Goal: Task Accomplishment & Management: Complete application form

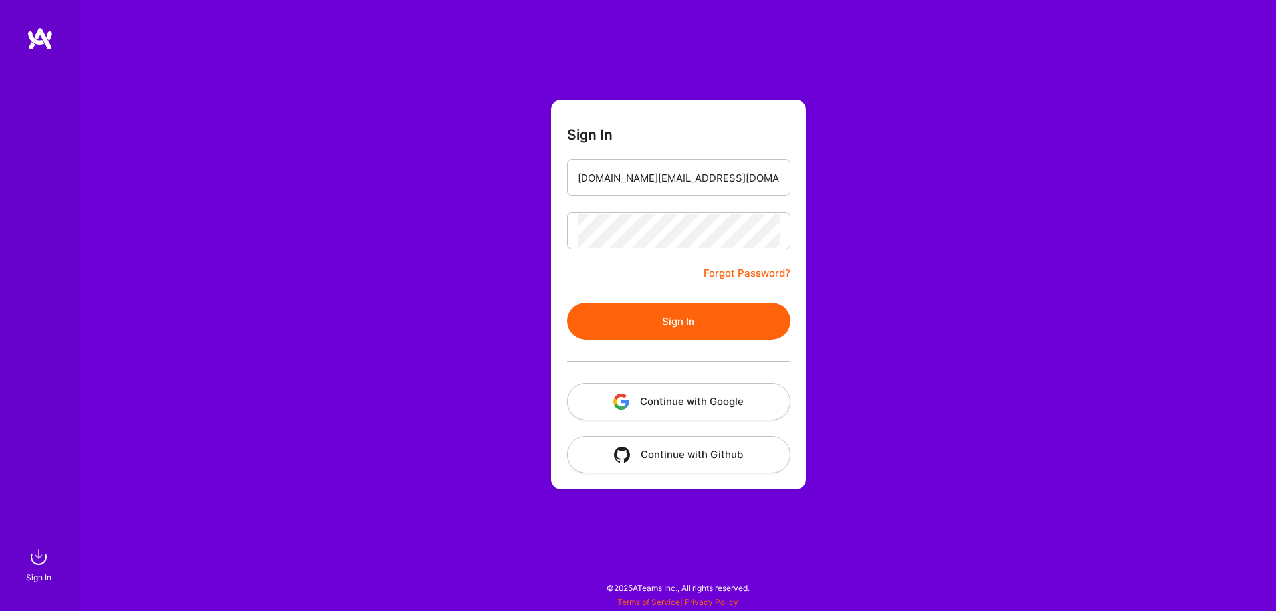
click at [567, 302] on button "Sign In" at bounding box center [678, 320] width 223 height 37
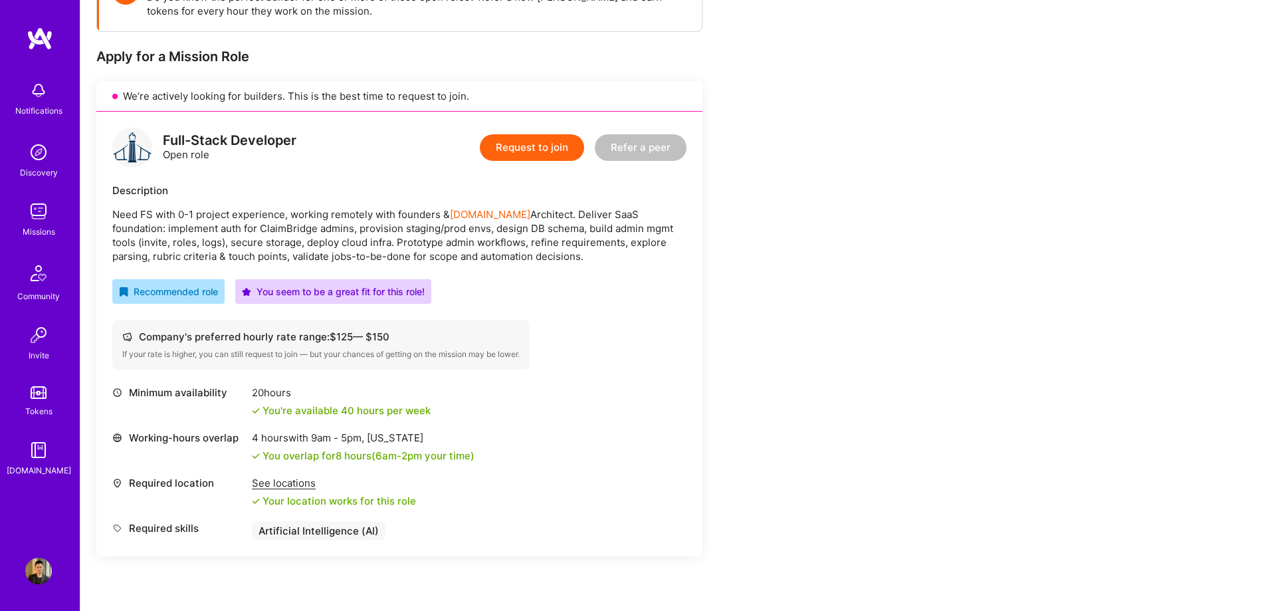
scroll to position [224, 0]
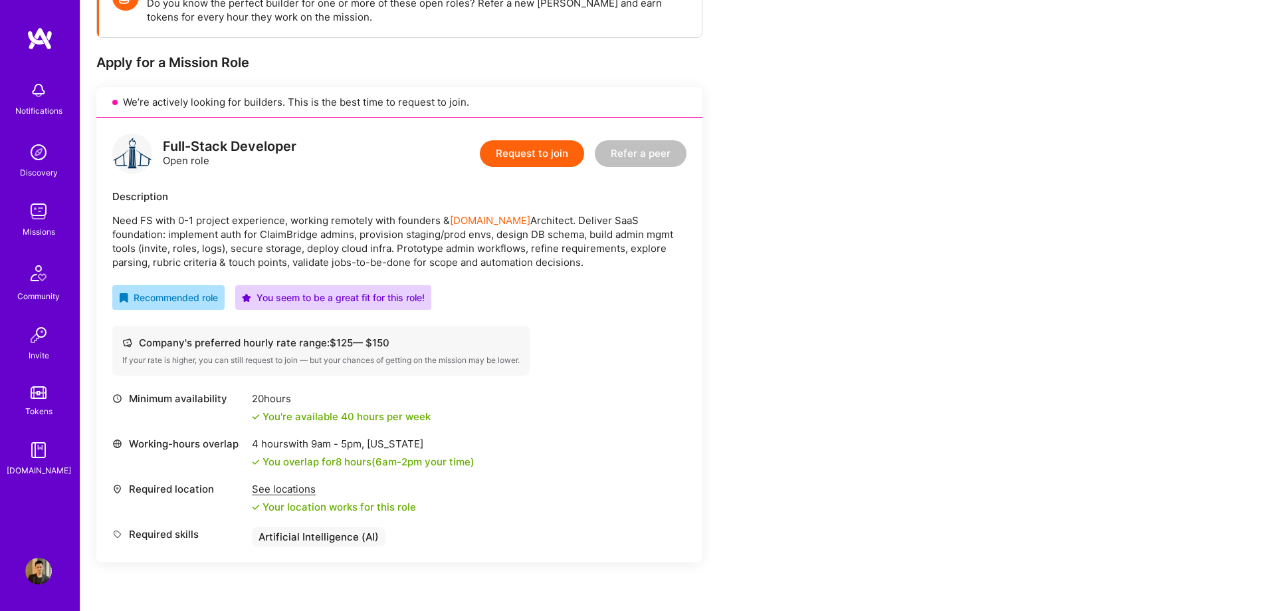
click at [823, 294] on div "Earn tokens for inviting a new [PERSON_NAME] to this mission Do you know the pe…" at bounding box center [494, 402] width 797 height 864
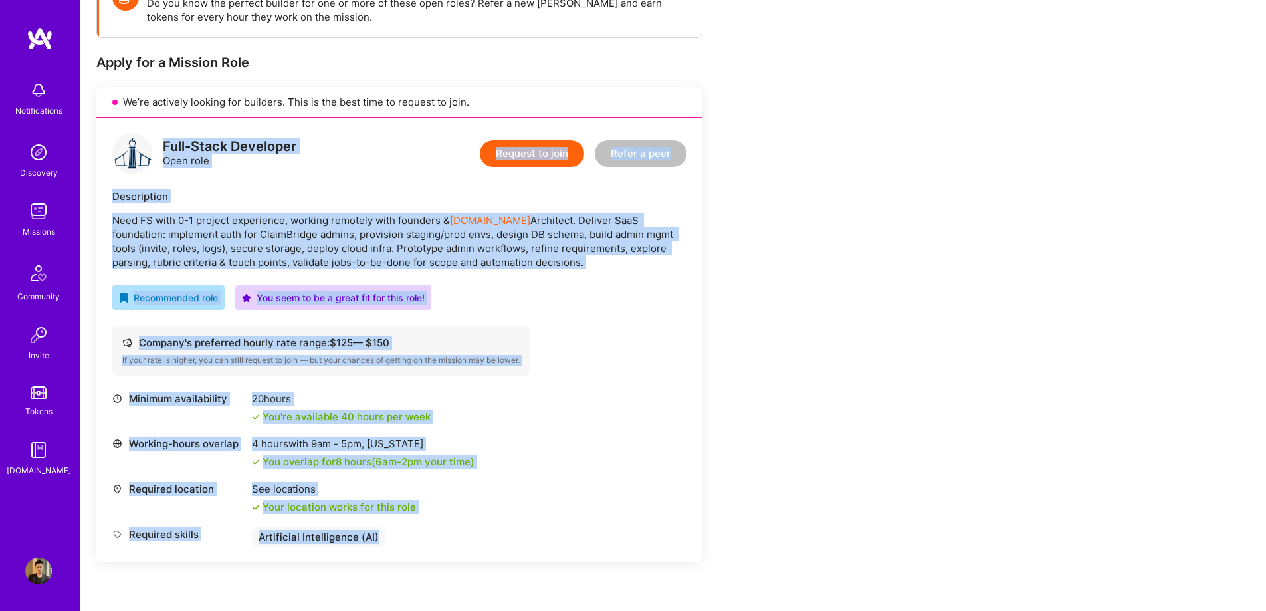
drag, startPoint x: 165, startPoint y: 148, endPoint x: 531, endPoint y: 559, distance: 550.2
click at [531, 559] on div "Full-Stack Developer Open role Request to join Refer a peer Description Need FS…" at bounding box center [399, 340] width 606 height 445
copy div "Lore-Ipsum Dolorsita Cons adip Elitsed do eius Tempo i utla Etdoloremag Aliq EN…"
click at [512, 159] on button "Request to join" at bounding box center [532, 153] width 104 height 27
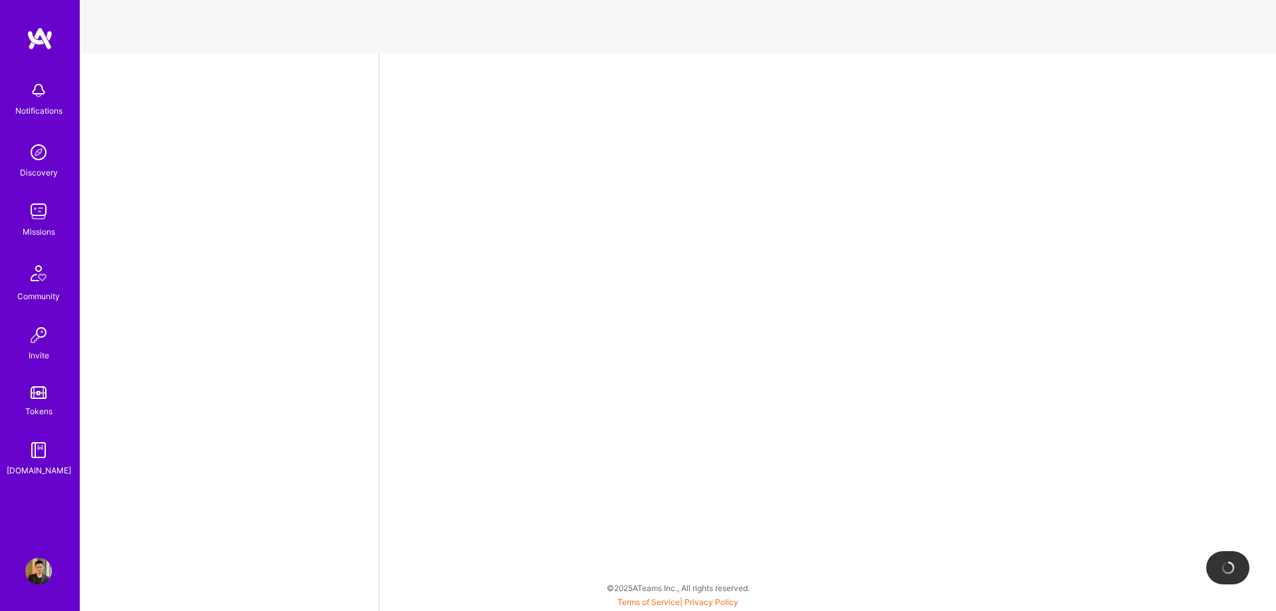
select select "CA"
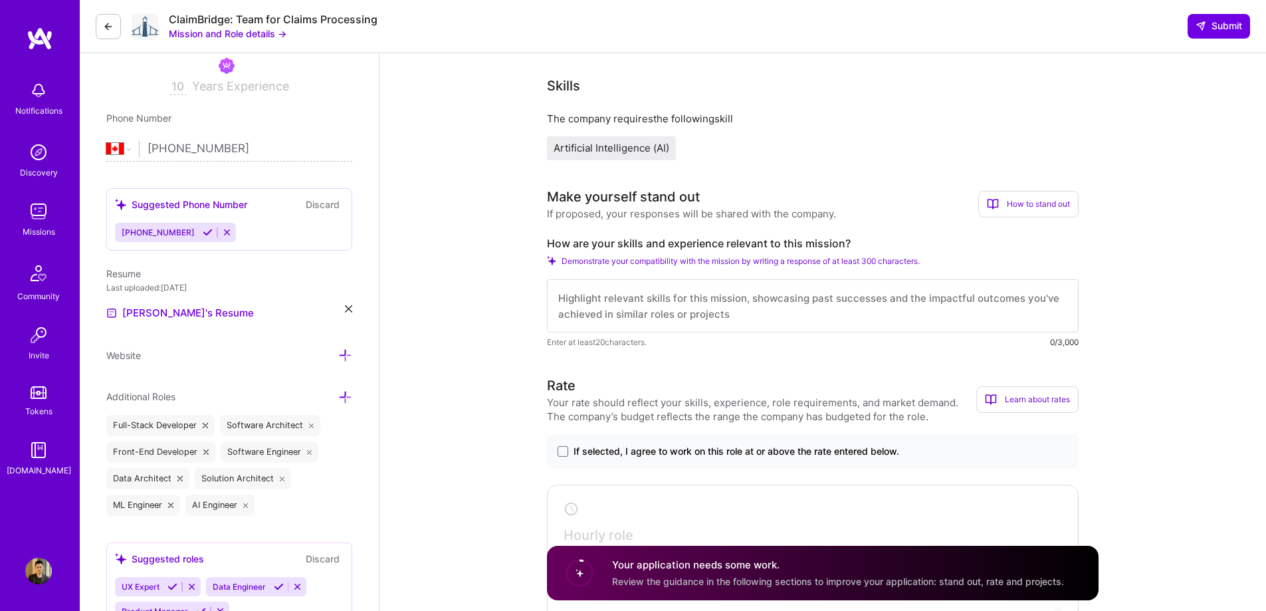
scroll to position [266, 0]
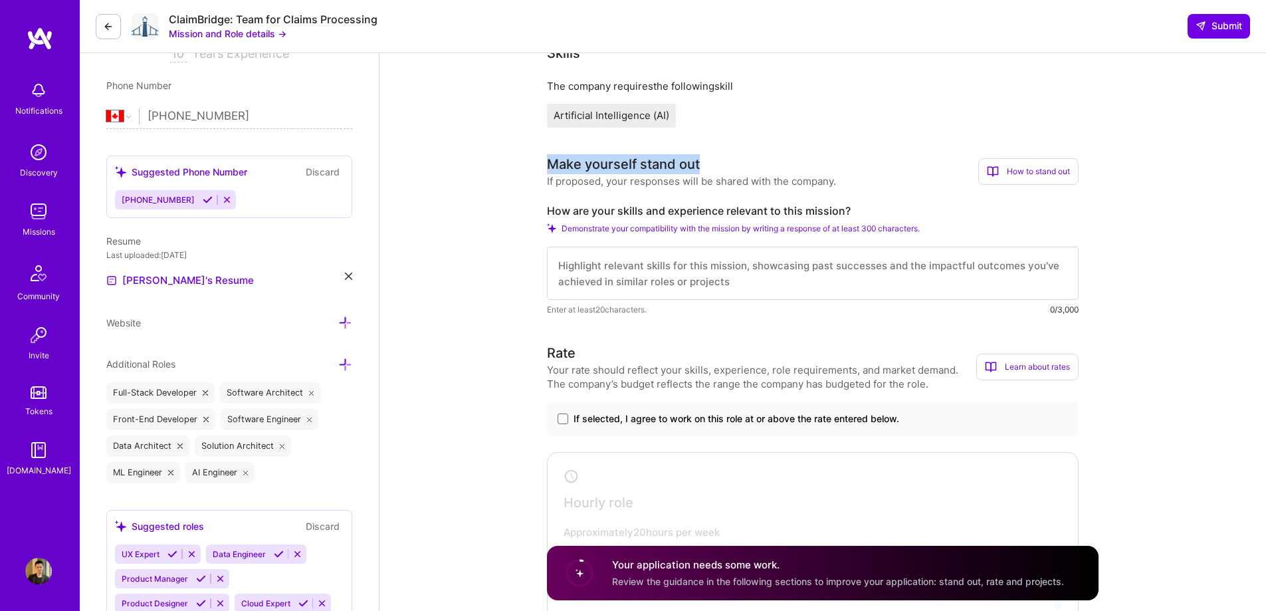
drag, startPoint x: 732, startPoint y: 161, endPoint x: 550, endPoint y: 158, distance: 182.8
click at [550, 158] on h3 "Make yourself stand out" at bounding box center [691, 164] width 289 height 20
copy div "Make yourself stand out"
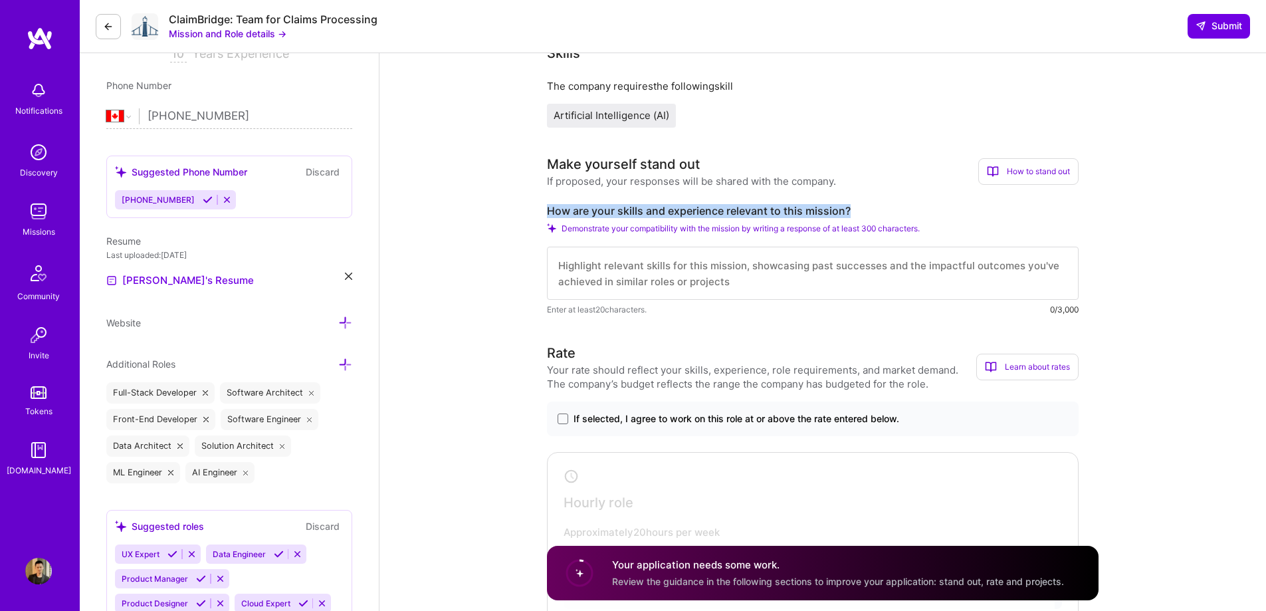
drag, startPoint x: 700, startPoint y: 214, endPoint x: 542, endPoint y: 202, distance: 158.6
copy label "How are your skills and experience relevant to this mission?"
drag, startPoint x: 854, startPoint y: 233, endPoint x: 625, endPoint y: 233, distance: 229.2
click at [625, 233] on div "How are your skills and experience relevant to this mission? Demonstrate your c…" at bounding box center [813, 260] width 532 height 112
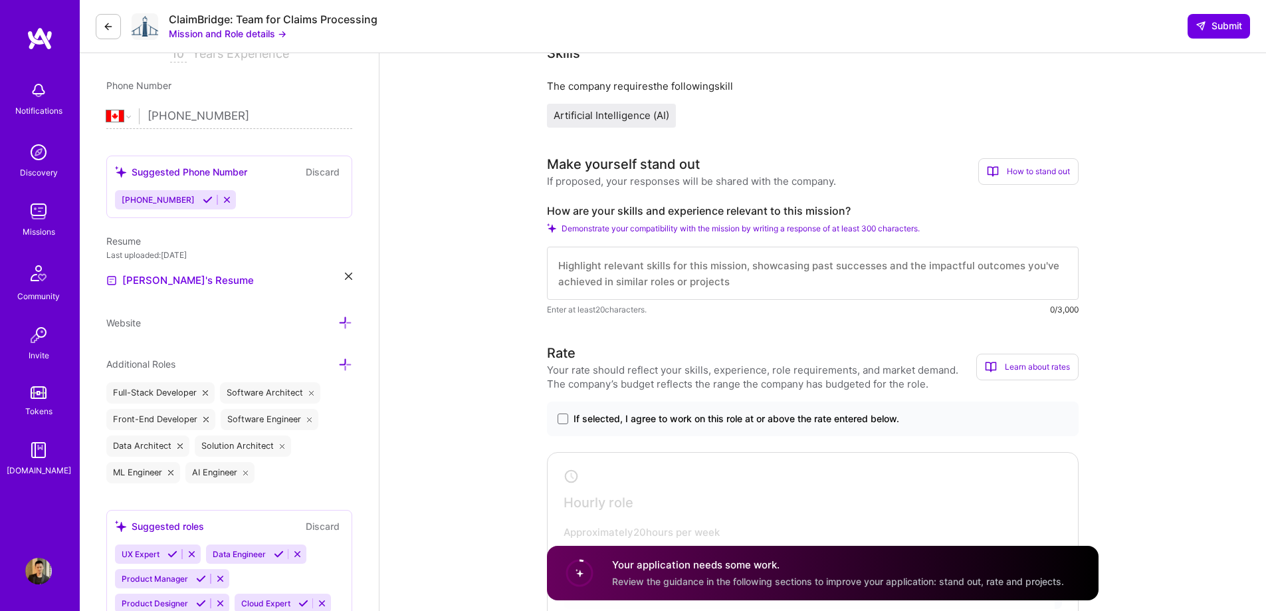
click at [1015, 225] on div "Demonstrate your compatibility with the mission by writing a response of at lea…" at bounding box center [813, 228] width 532 height 10
drag, startPoint x: 964, startPoint y: 231, endPoint x: 563, endPoint y: 228, distance: 400.7
click at [563, 228] on div "Demonstrate your compatibility with the mission by writing a response of at lea…" at bounding box center [813, 228] width 532 height 10
copy span "Demonstrate your compatibility with the mission by writing a response of at lea…"
click at [696, 272] on textarea at bounding box center [813, 273] width 532 height 53
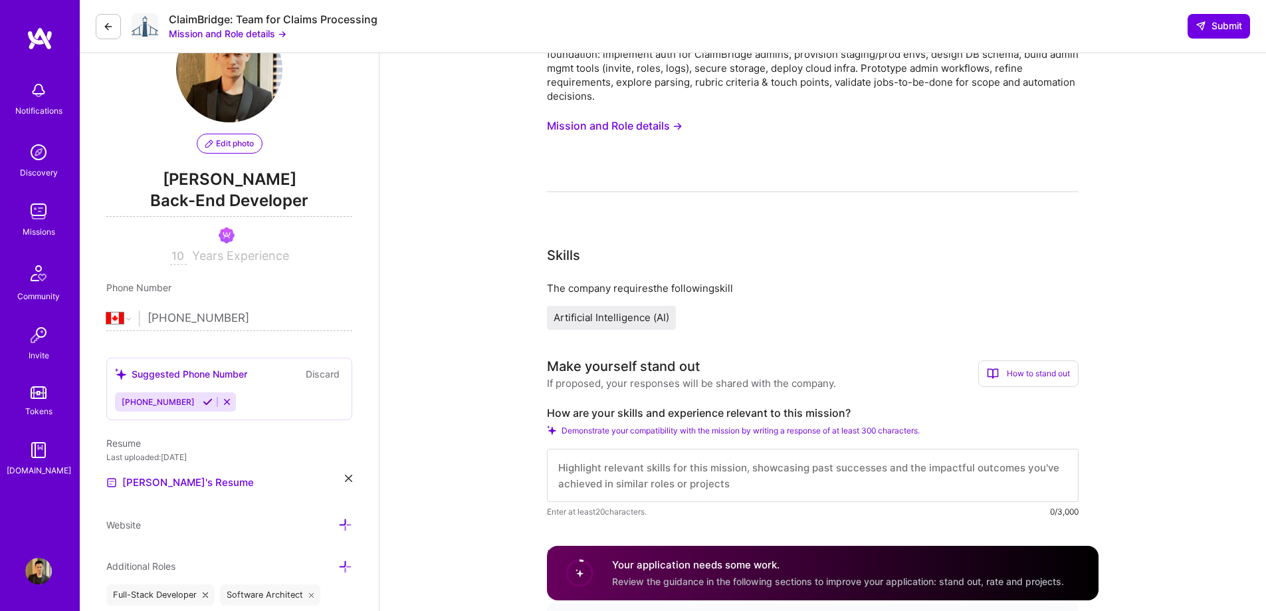
scroll to position [332, 0]
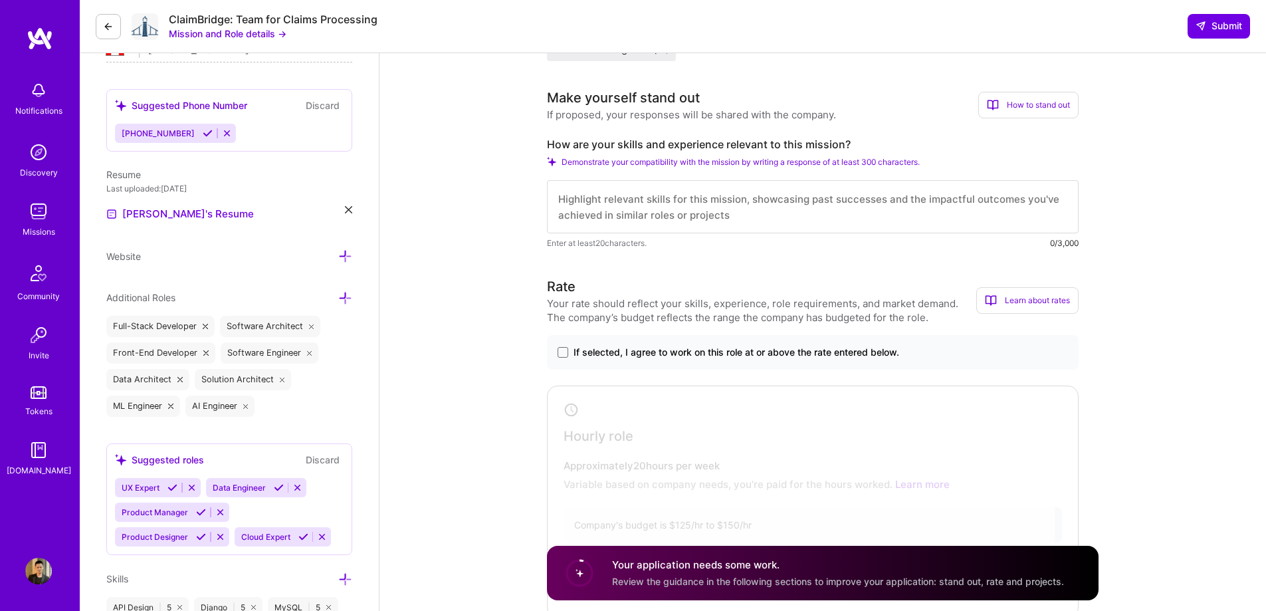
click at [785, 204] on textarea at bounding box center [813, 206] width 532 height 53
paste textarea "L ipsum dolo s ametco ad elitseddoe temporinci 6→7 utla-etdol MagN aliquaeni, a…"
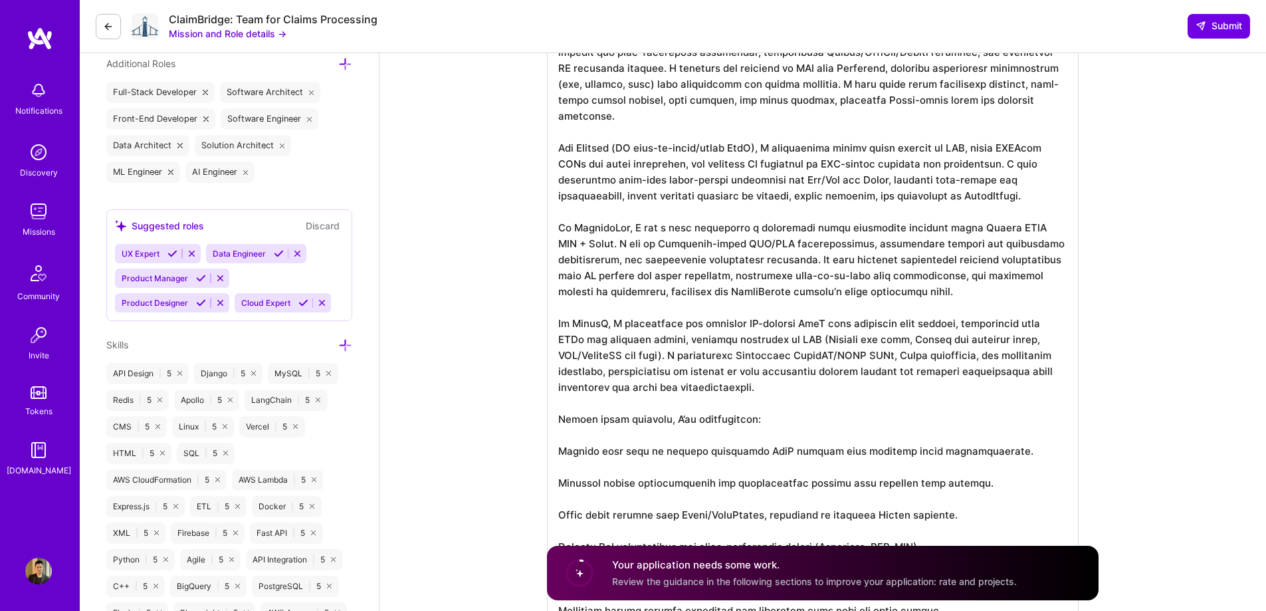
scroll to position [688, 0]
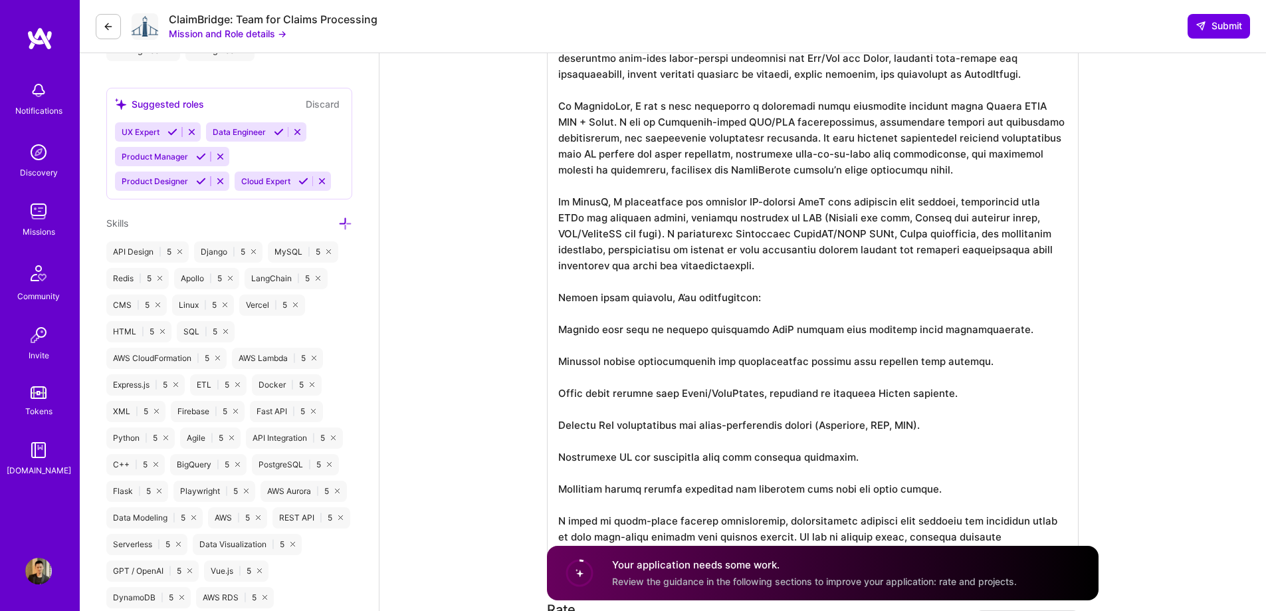
click at [558, 330] on textarea at bounding box center [813, 178] width 532 height 755
click at [655, 319] on textarea at bounding box center [813, 178] width 532 height 755
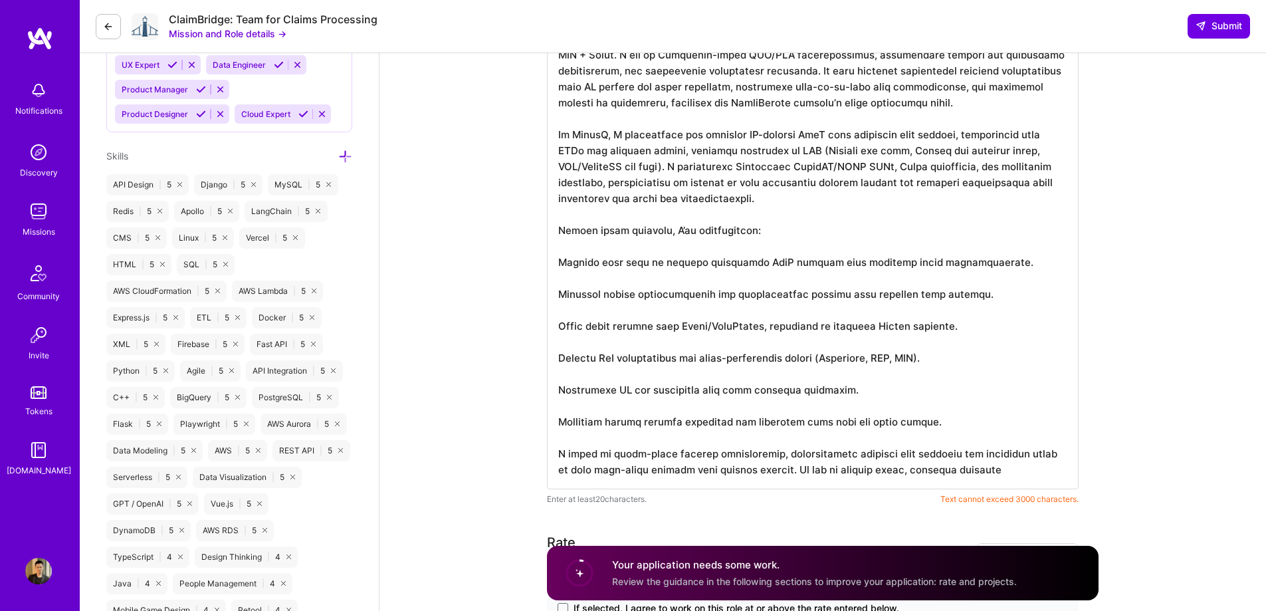
scroll to position [754, 0]
paste textarea "loremipsum do sitametcon 3→6 adip-elits DoeI temporinc, utlabor etdolor magn al…"
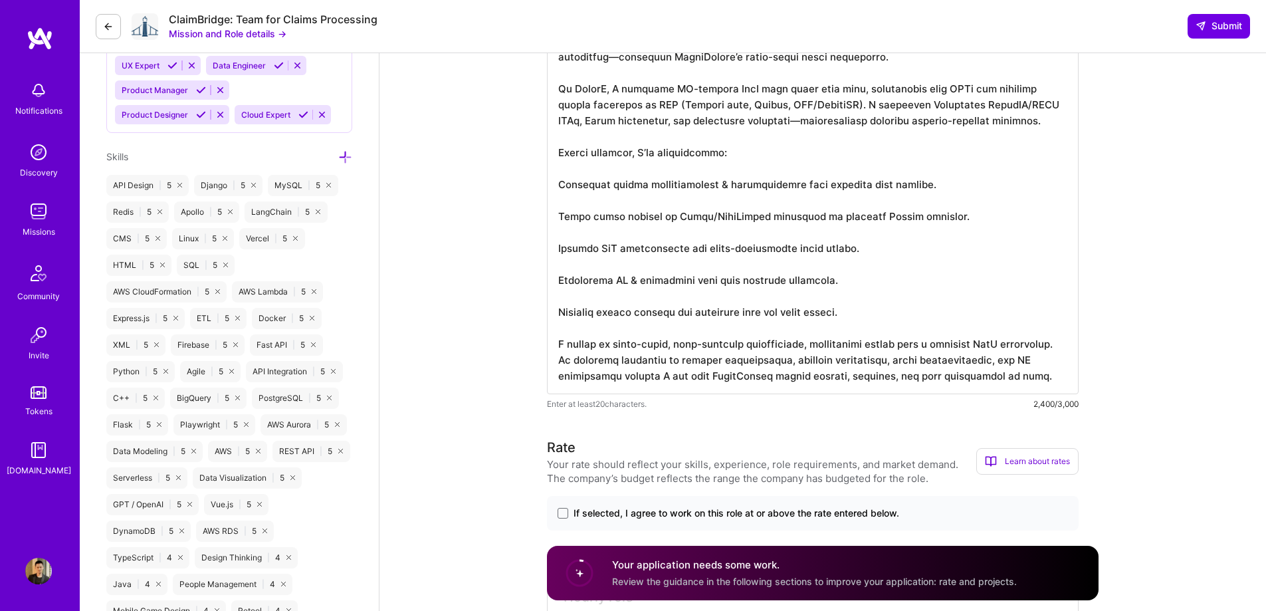
scroll to position [356, 0]
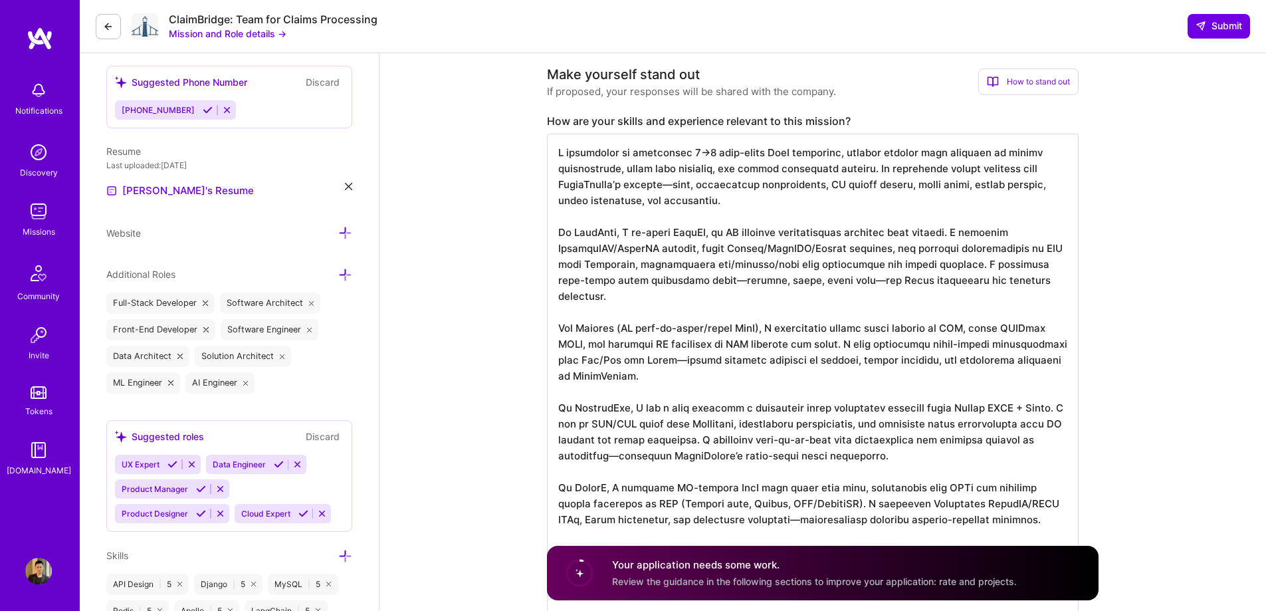
drag, startPoint x: 672, startPoint y: 186, endPoint x: 664, endPoint y: 186, distance: 7.3
click at [664, 186] on textarea at bounding box center [813, 463] width 532 height 659
click at [835, 282] on textarea at bounding box center [813, 463] width 532 height 659
click at [714, 282] on textarea at bounding box center [813, 455] width 532 height 643
drag, startPoint x: 682, startPoint y: 345, endPoint x: 673, endPoint y: 345, distance: 9.3
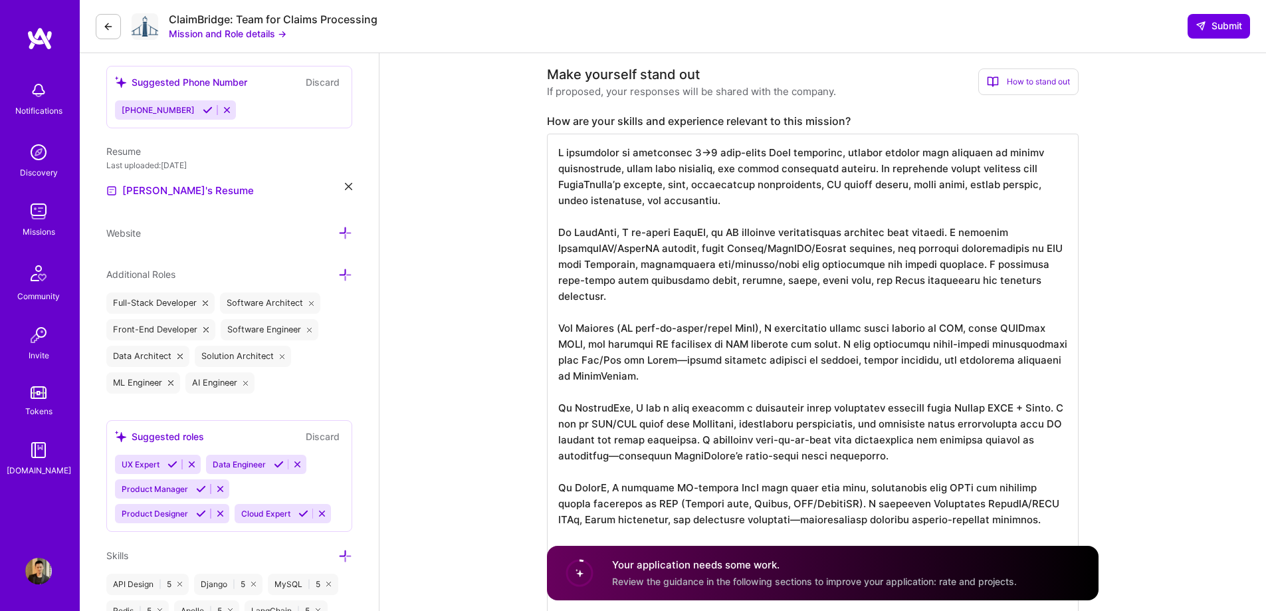
click at [673, 345] on textarea at bounding box center [813, 455] width 532 height 643
click at [870, 169] on textarea at bounding box center [813, 455] width 532 height 643
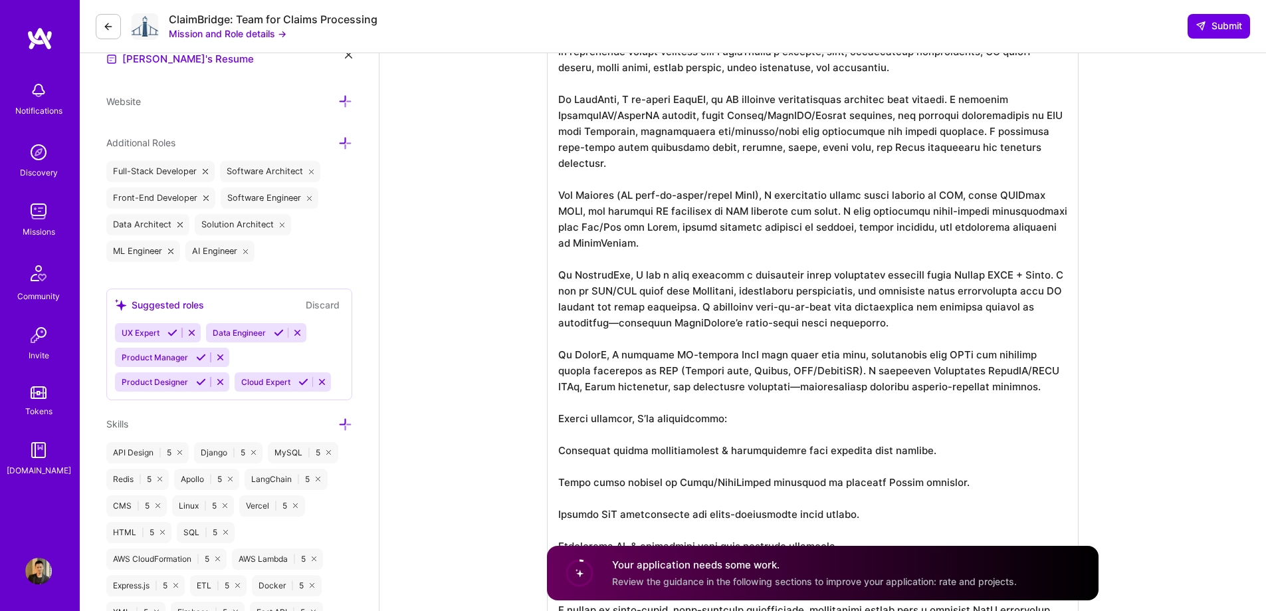
scroll to position [488, 0]
click at [833, 196] on textarea at bounding box center [813, 322] width 532 height 643
click at [758, 254] on textarea at bounding box center [813, 322] width 532 height 643
click at [704, 308] on textarea at bounding box center [813, 322] width 532 height 643
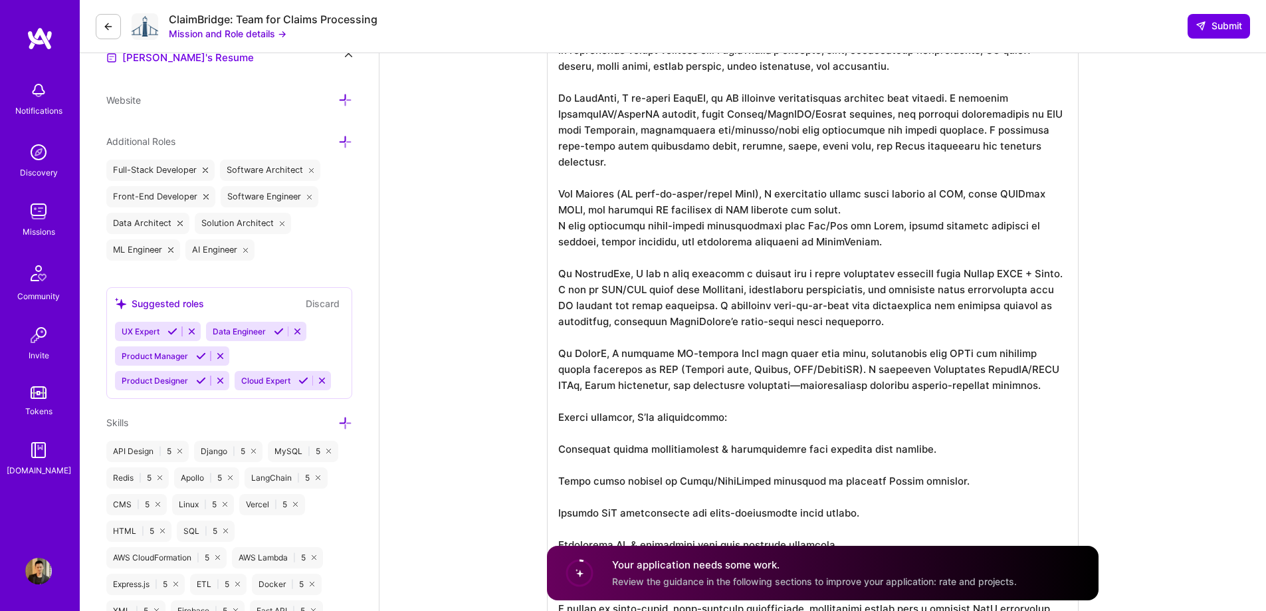
click at [771, 374] on textarea at bounding box center [813, 322] width 532 height 643
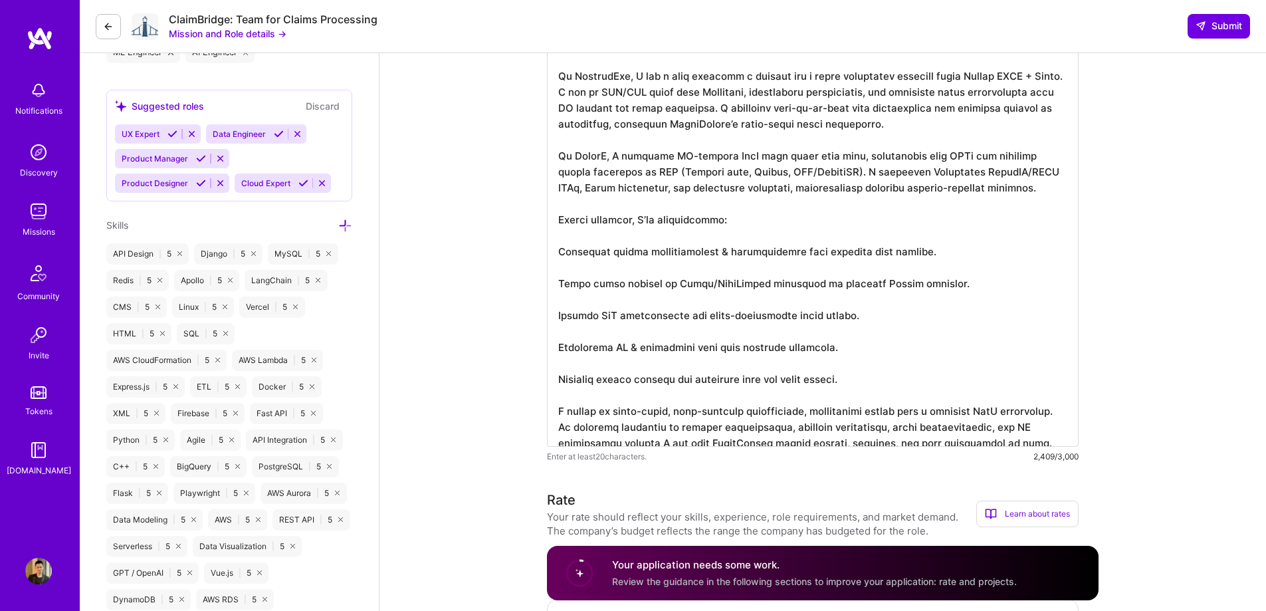
scroll to position [688, 0]
drag, startPoint x: 554, startPoint y: 236, endPoint x: 575, endPoint y: 253, distance: 27.4
click at [554, 235] on textarea at bounding box center [813, 122] width 532 height 643
click at [556, 270] on textarea at bounding box center [813, 122] width 532 height 643
click at [557, 296] on textarea at bounding box center [813, 122] width 532 height 643
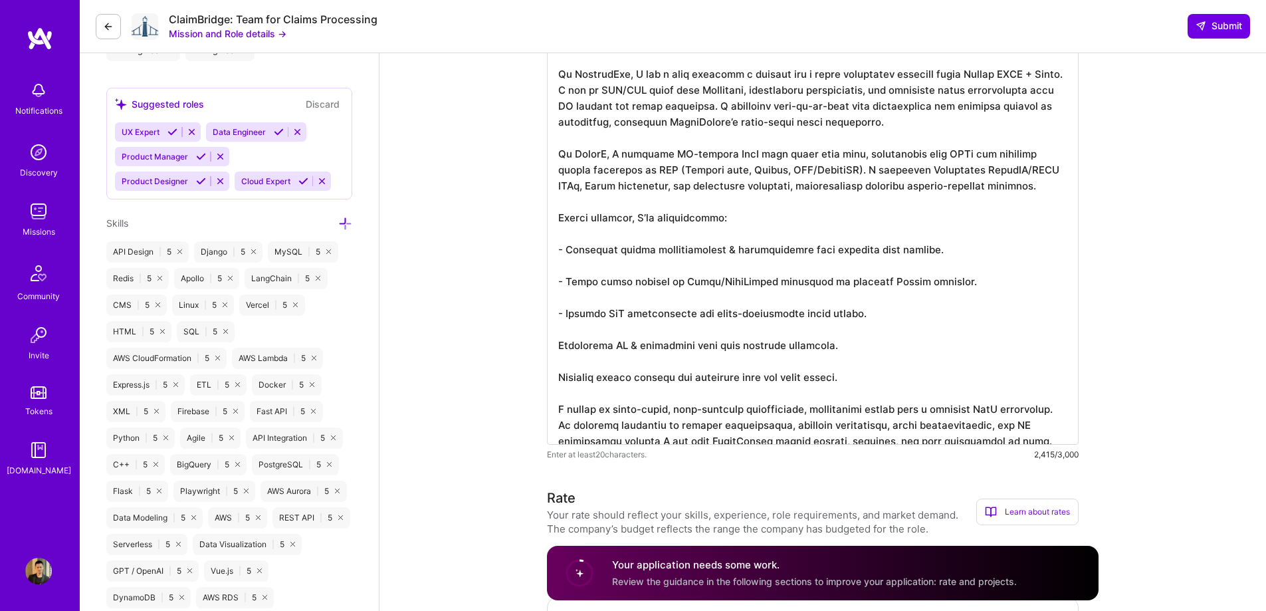
click at [558, 330] on textarea at bounding box center [813, 122] width 532 height 643
click at [560, 363] on textarea at bounding box center [813, 122] width 532 height 643
click at [639, 254] on textarea at bounding box center [813, 122] width 532 height 643
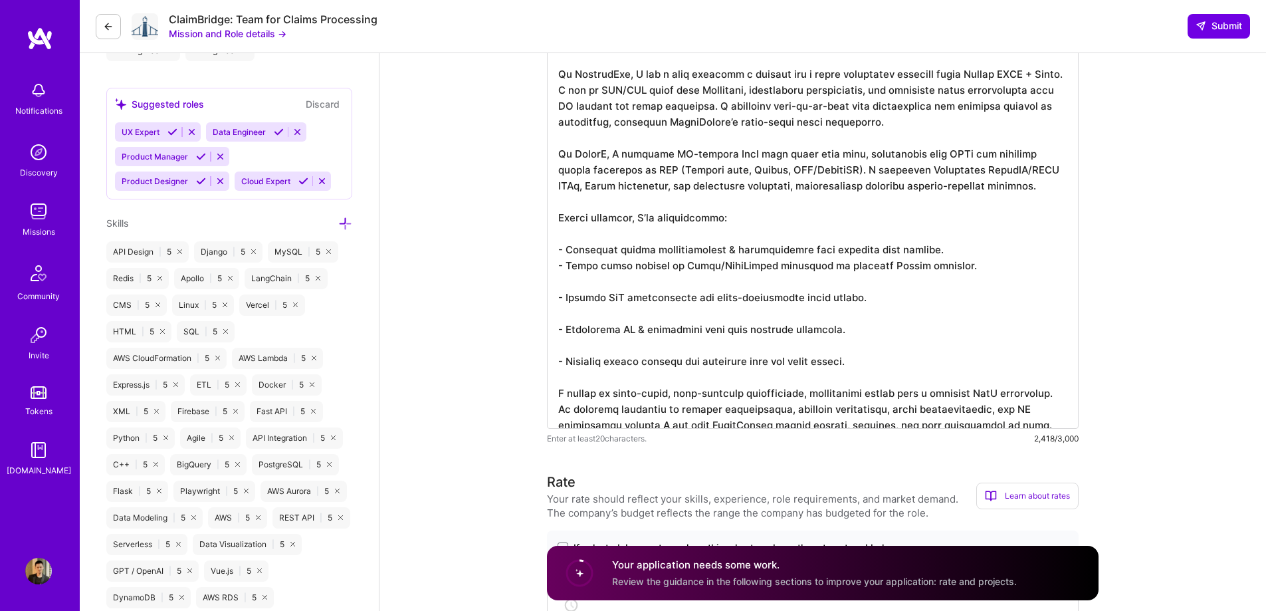
scroll to position [0, 0]
click at [615, 264] on textarea at bounding box center [813, 114] width 532 height 627
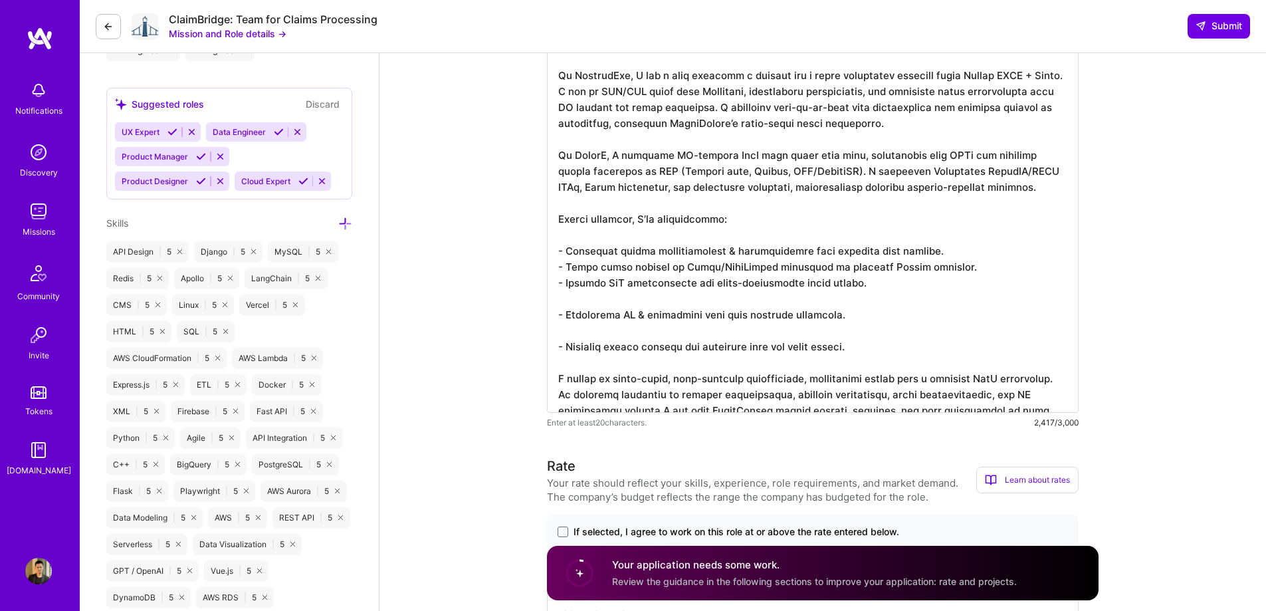
click at [614, 284] on textarea at bounding box center [813, 106] width 532 height 611
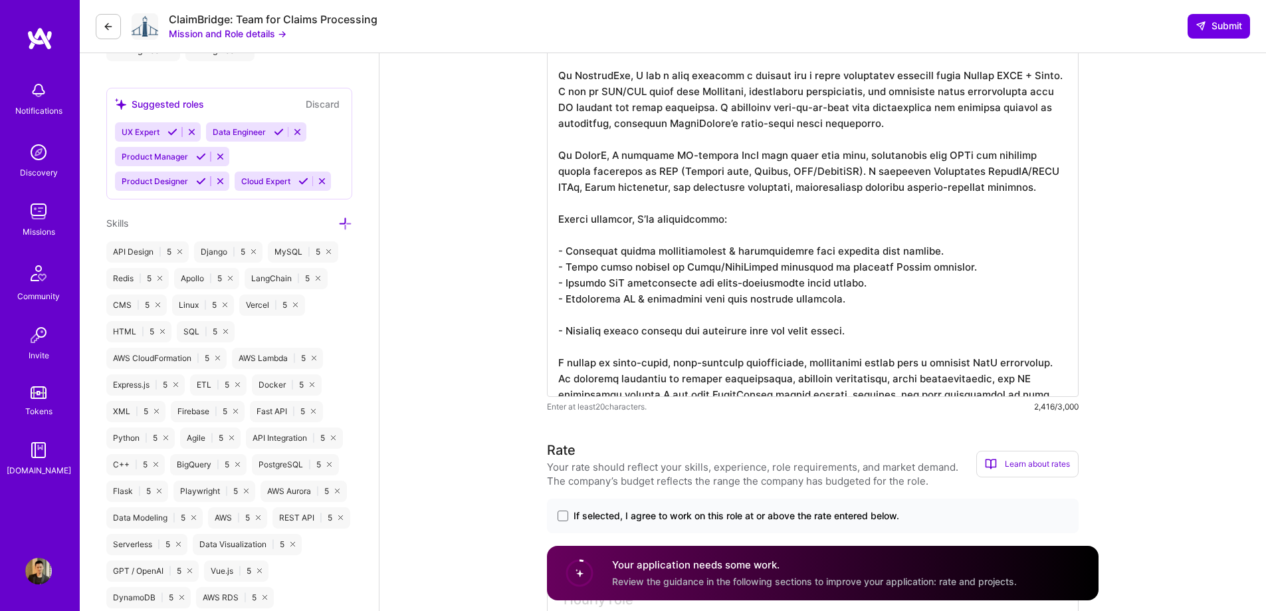
click at [602, 304] on textarea at bounding box center [813, 98] width 532 height 595
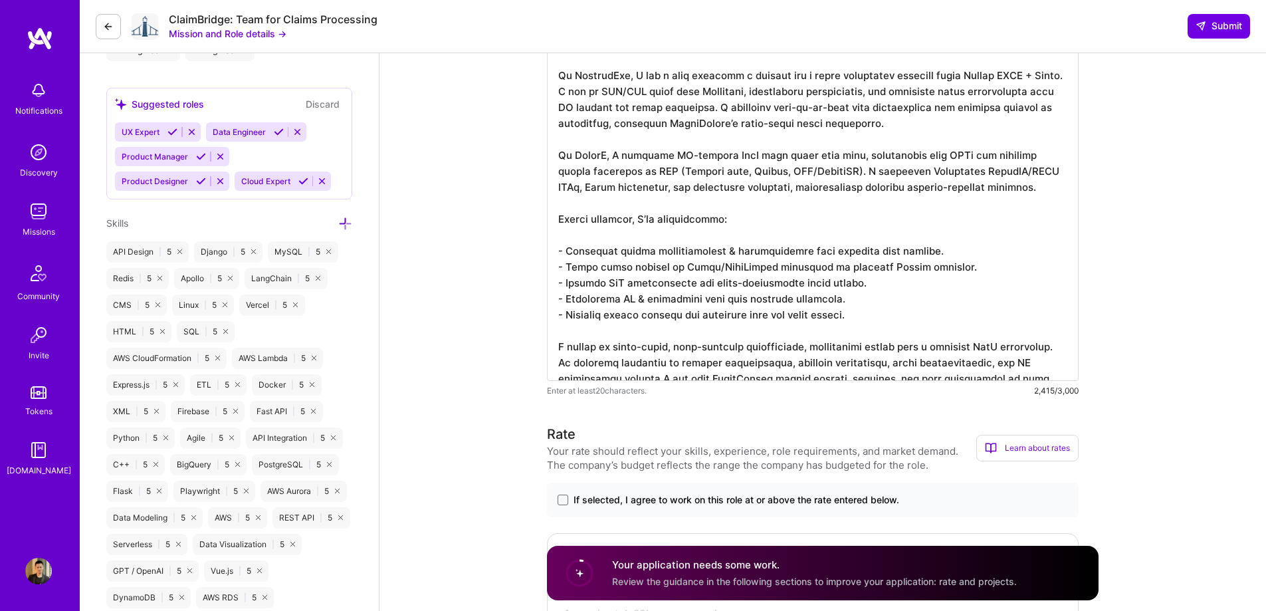
click at [603, 316] on textarea at bounding box center [813, 90] width 532 height 579
click at [1035, 332] on textarea at bounding box center [813, 90] width 532 height 579
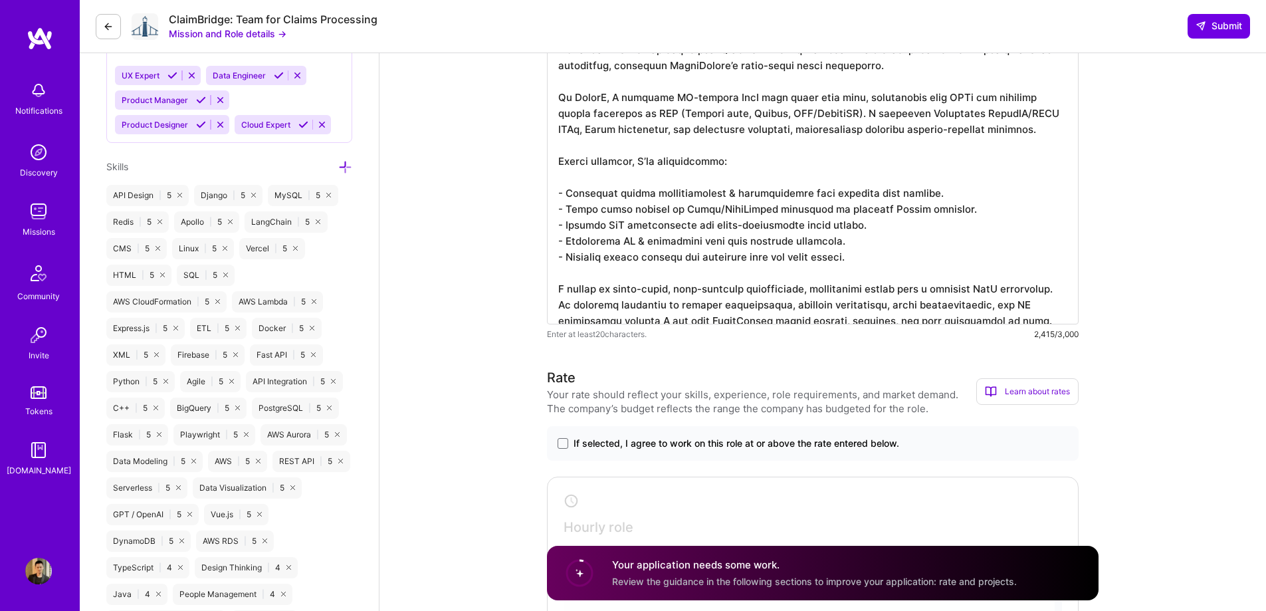
scroll to position [754, 0]
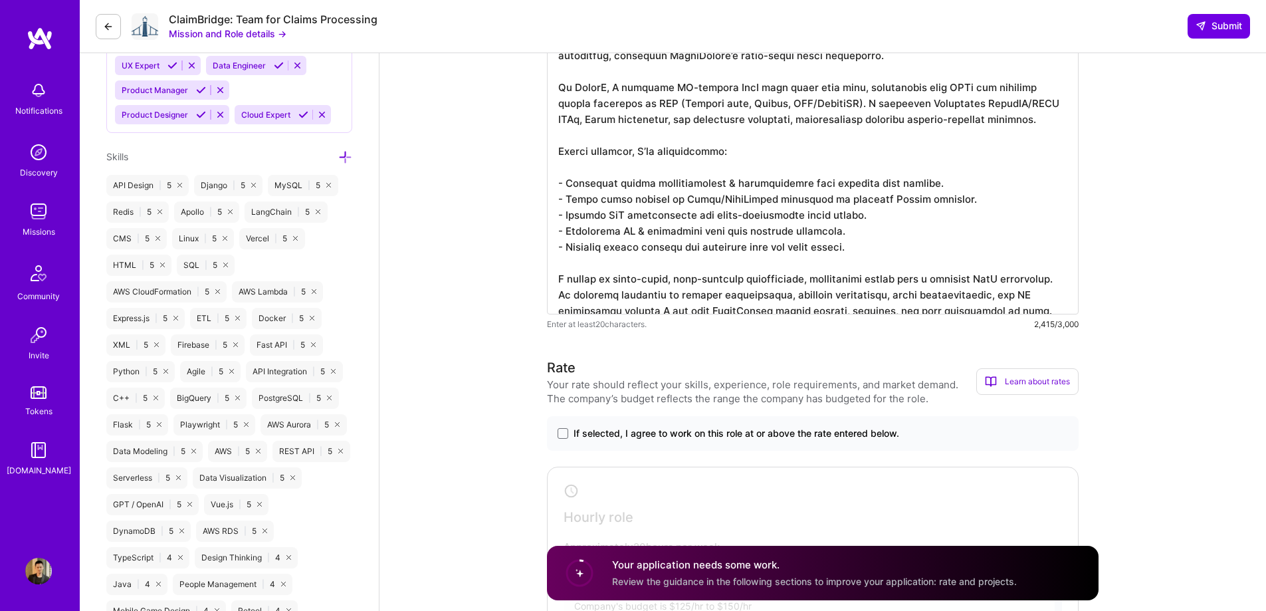
click at [599, 148] on textarea at bounding box center [813, 24] width 532 height 579
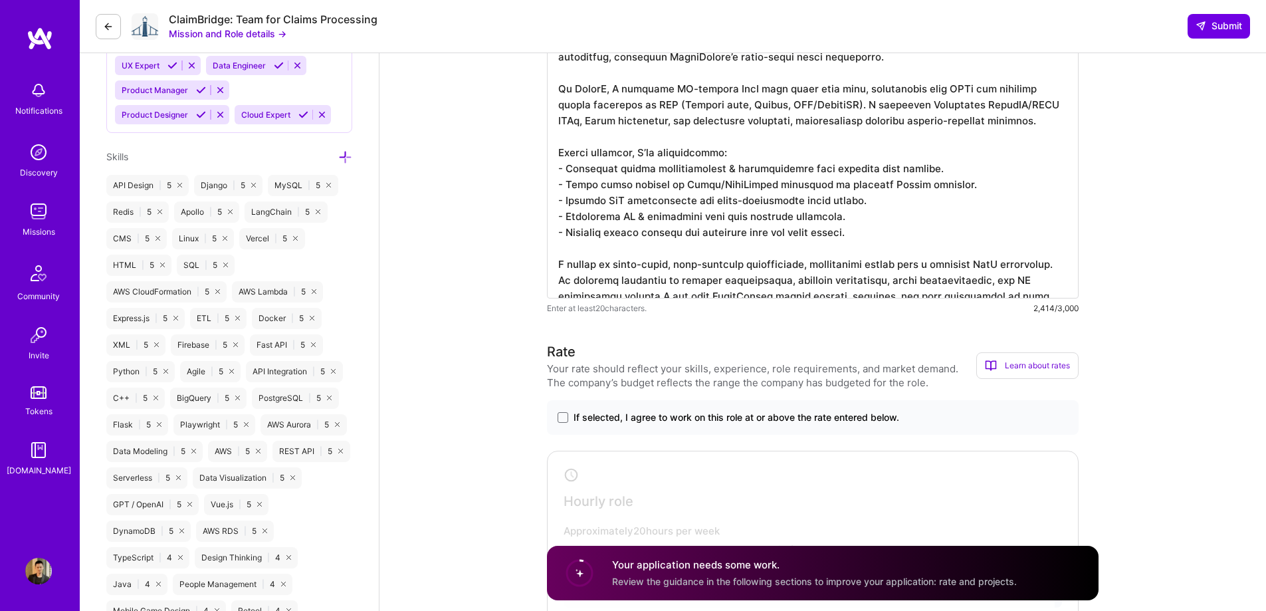
scroll to position [1, 0]
type textarea "L ipsumdolor si ametconsec 7→0 adip-elits DoeI temporinc, utlabor etdolor magn …"
click at [559, 415] on span at bounding box center [563, 417] width 11 height 11
click at [0, 0] on input "If selected, I agree to work on this role at or above the rate entered below." at bounding box center [0, 0] width 0 height 0
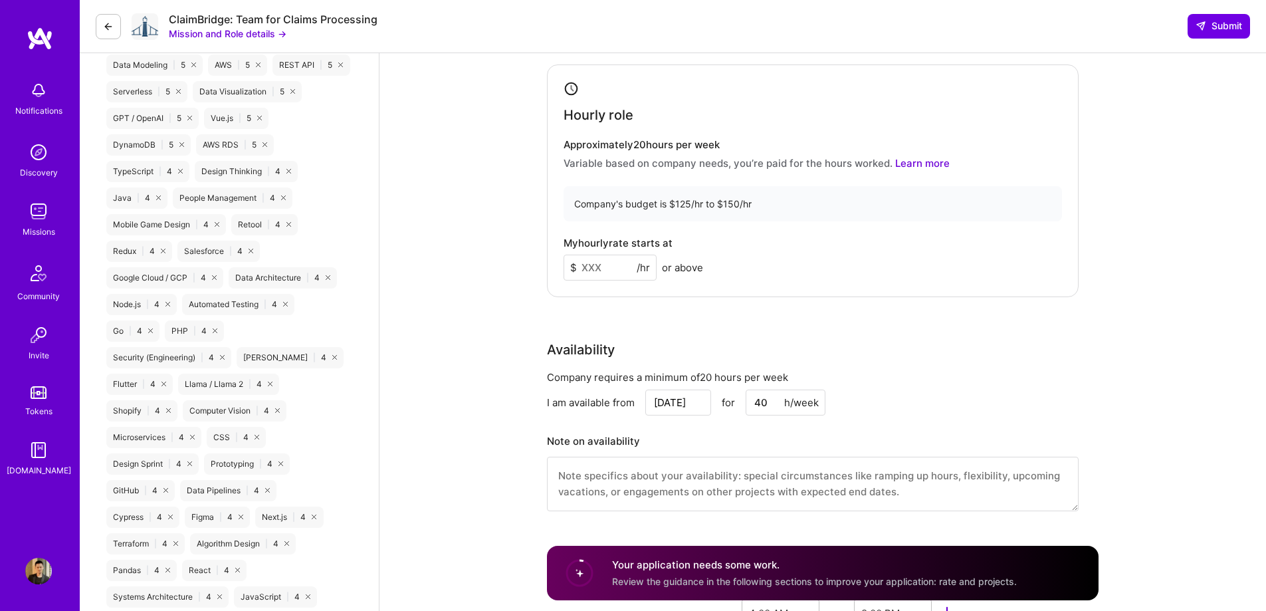
scroll to position [1153, 0]
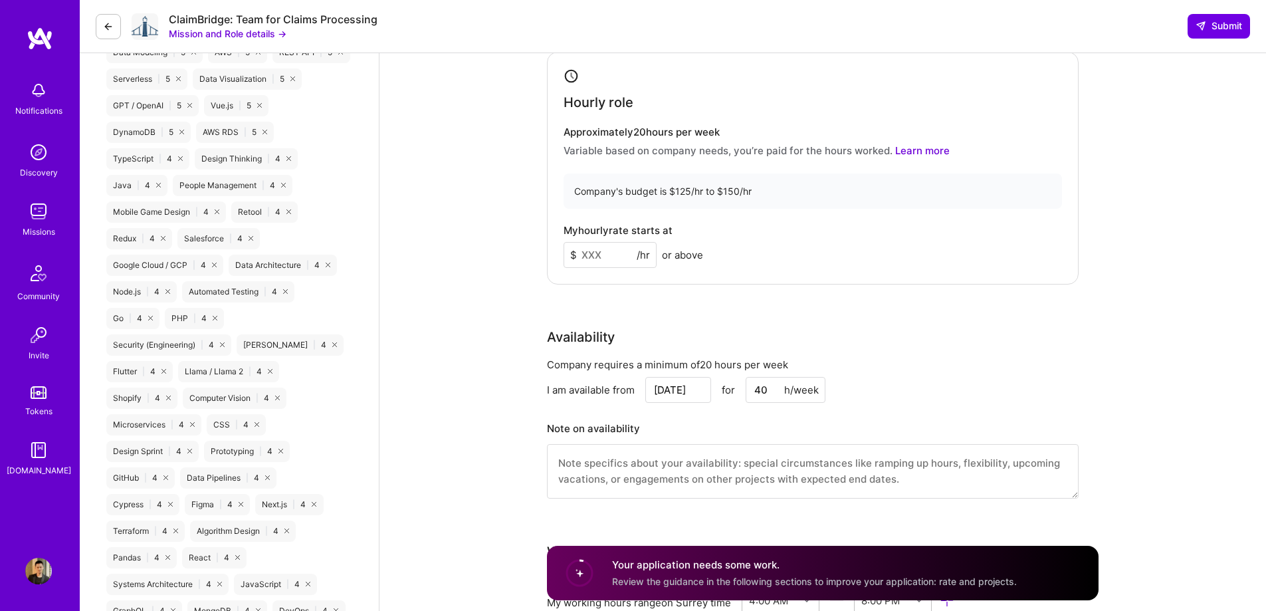
click at [616, 253] on input at bounding box center [609, 255] width 93 height 26
type input "126"
click at [785, 238] on div "My hourly rate starts at $ 126 /hr or above" at bounding box center [812, 246] width 498 height 43
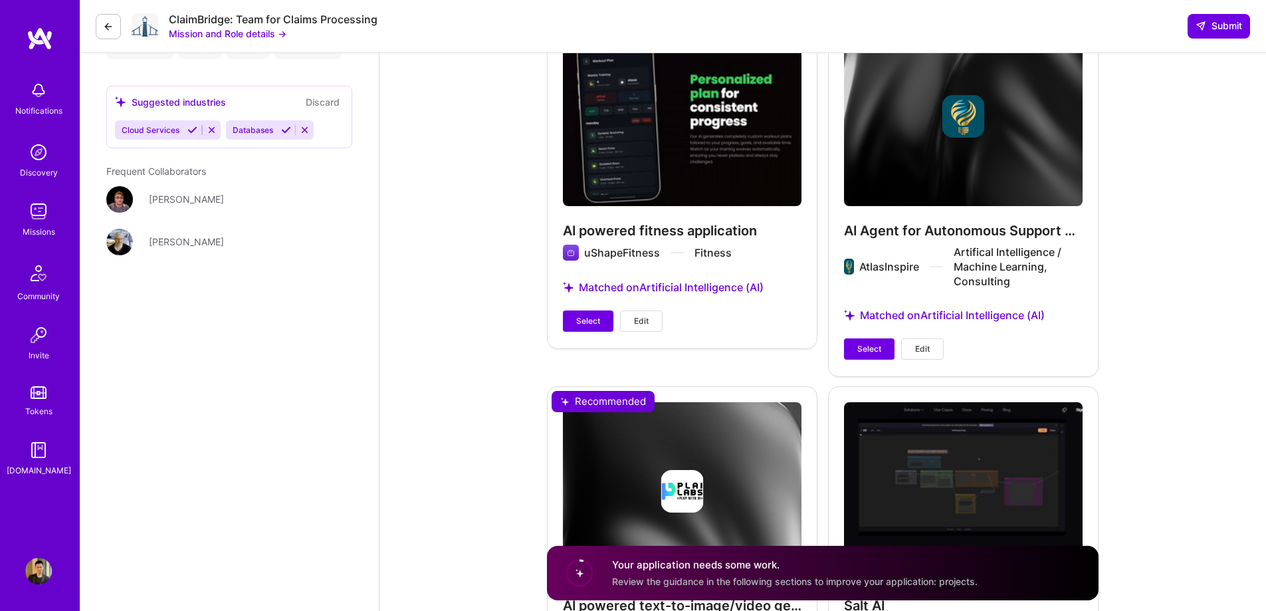
scroll to position [3146, 0]
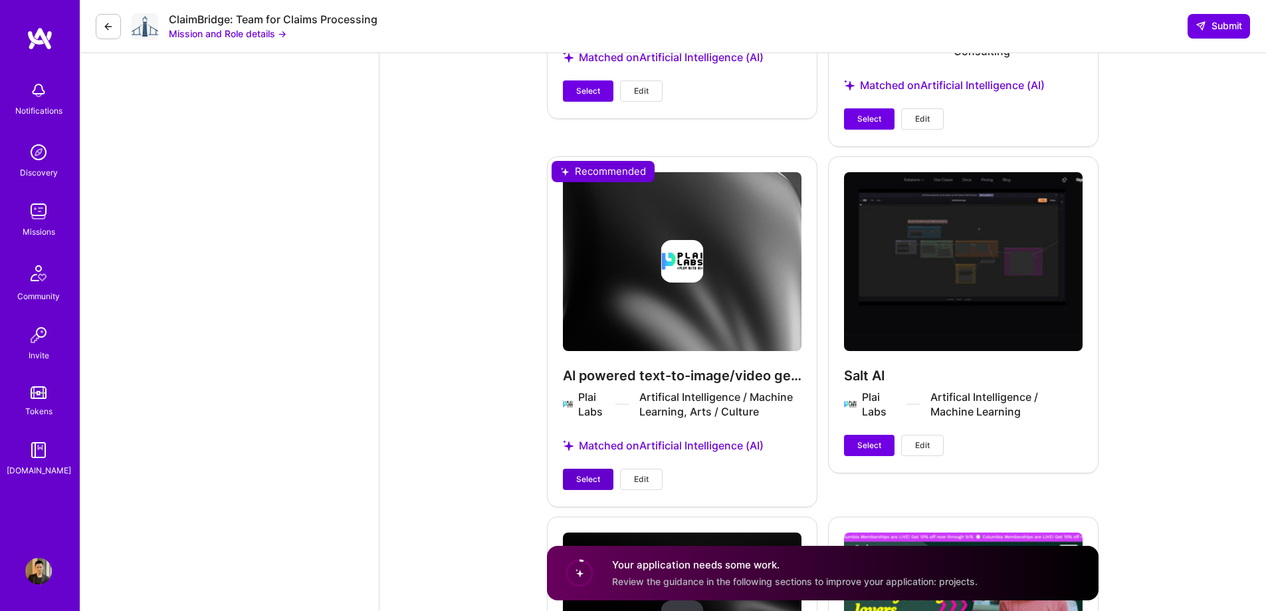
click at [600, 475] on span "Select" at bounding box center [588, 479] width 24 height 12
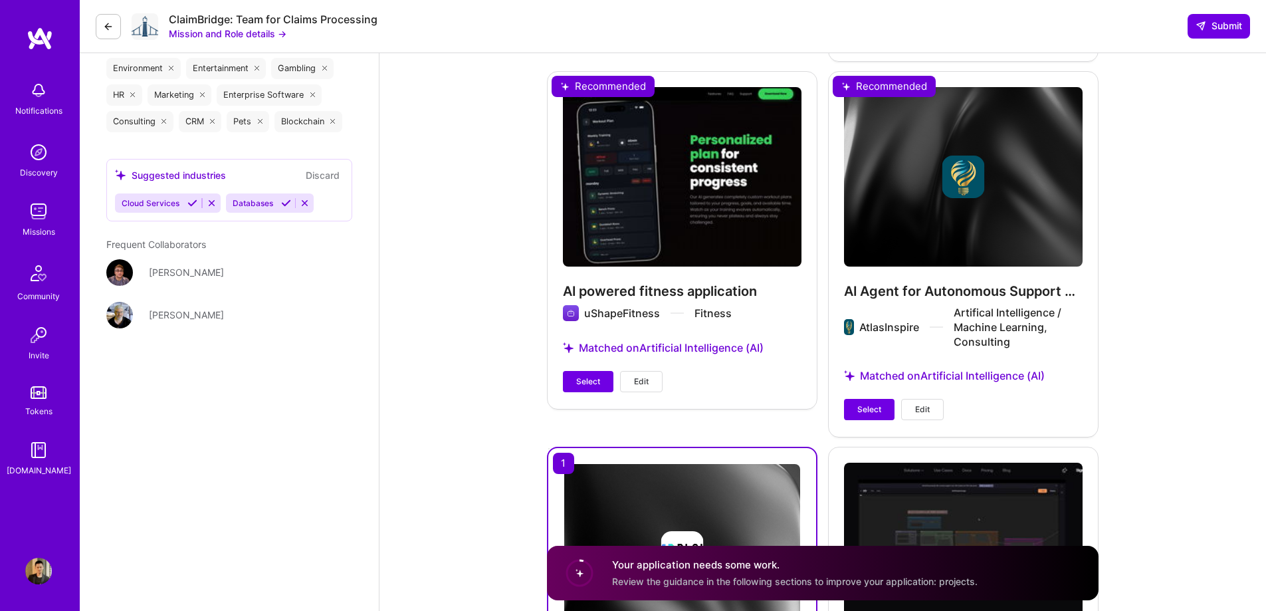
scroll to position [2814, 0]
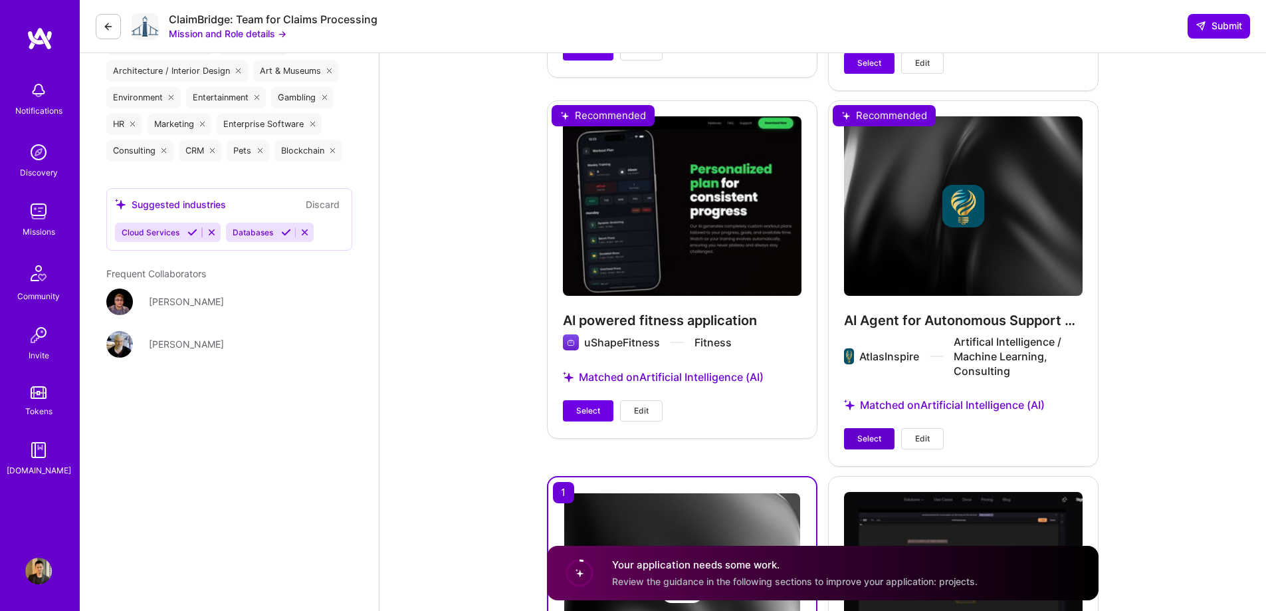
click at [876, 441] on span "Select" at bounding box center [869, 439] width 24 height 12
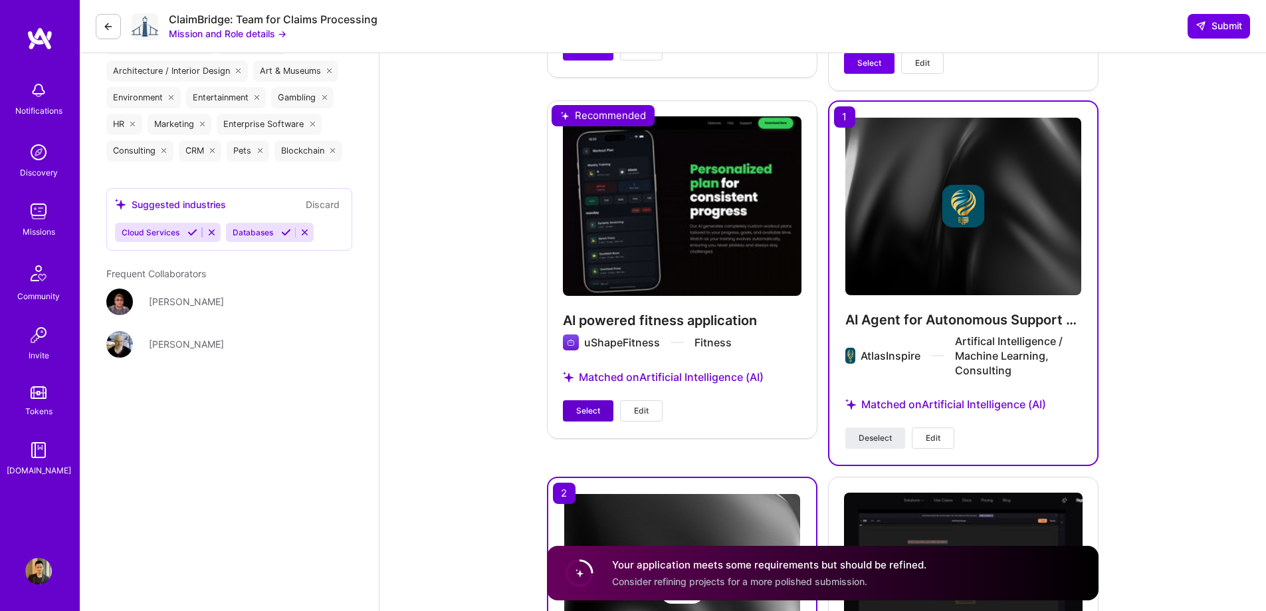
click at [597, 409] on span "Select" at bounding box center [588, 411] width 24 height 12
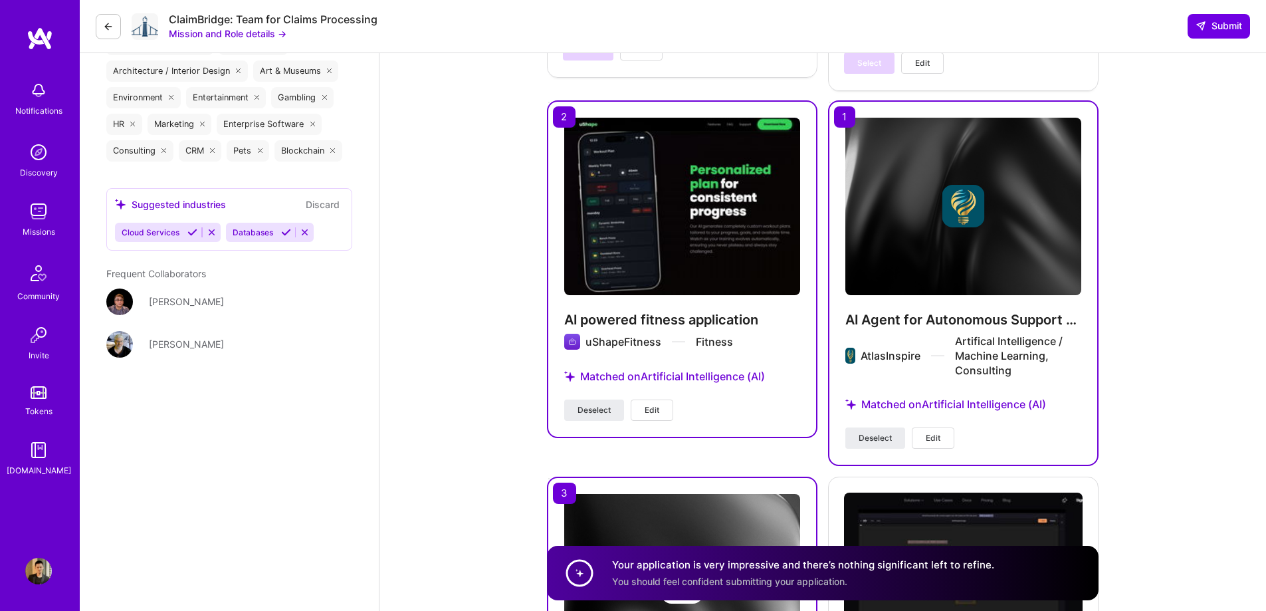
click at [658, 406] on span "Edit" at bounding box center [652, 410] width 15 height 12
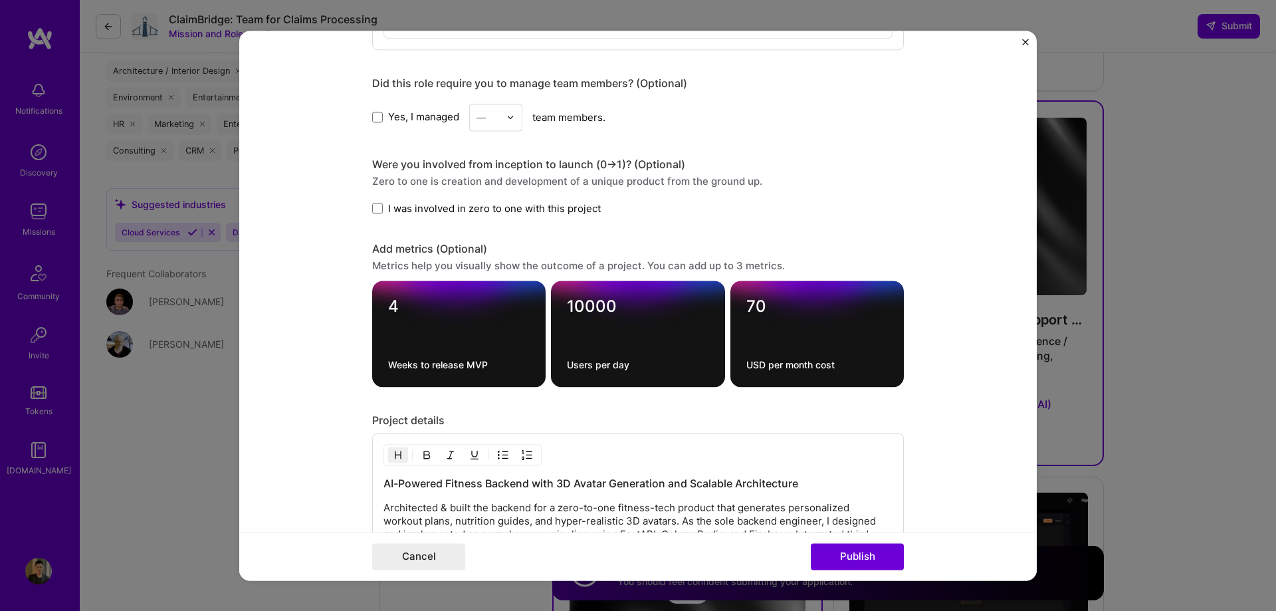
scroll to position [1293, 0]
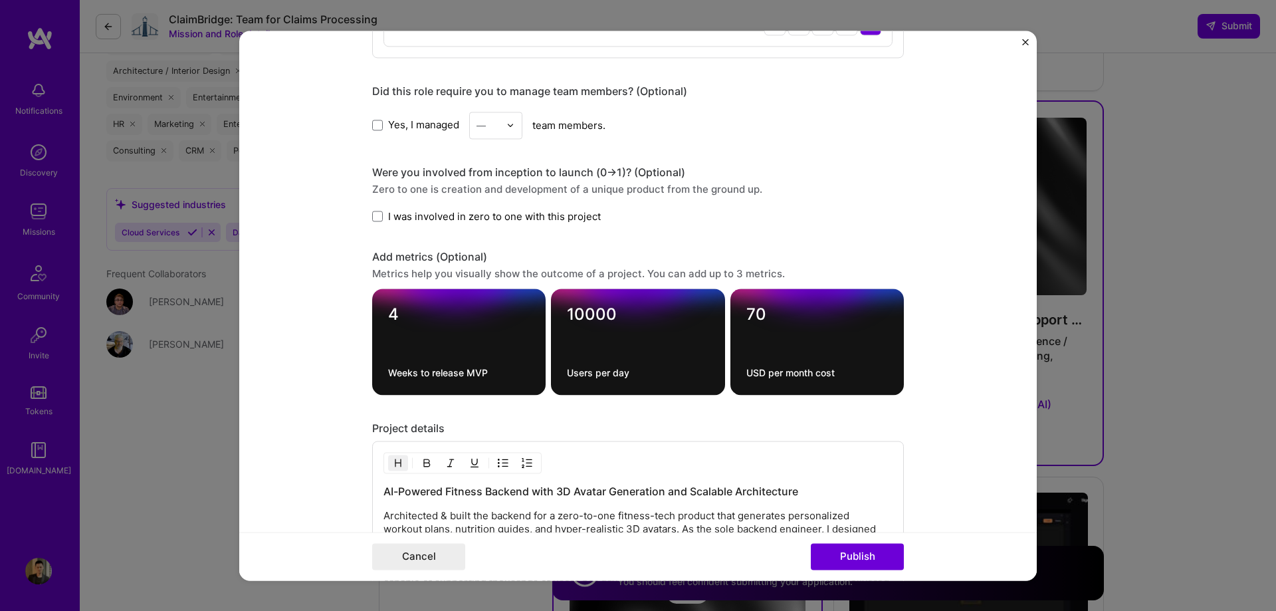
click at [401, 211] on span "I was involved in zero to one with this project" at bounding box center [494, 216] width 213 height 14
click at [0, 0] on input "I was involved in zero to one with this project" at bounding box center [0, 0] width 0 height 0
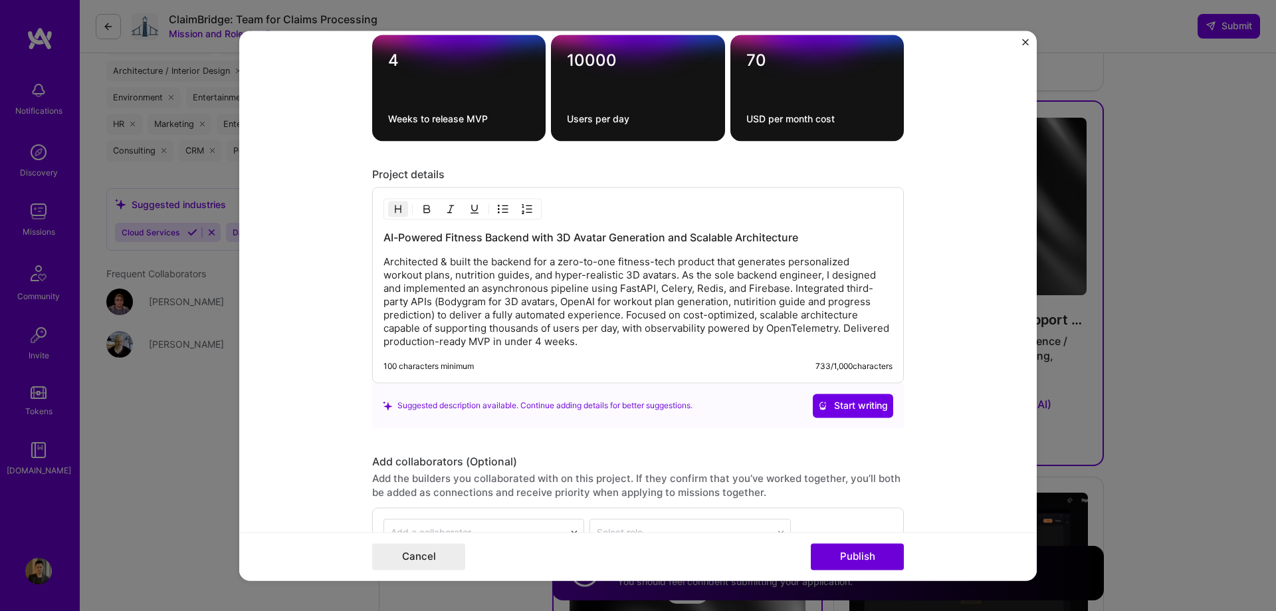
scroll to position [1559, 0]
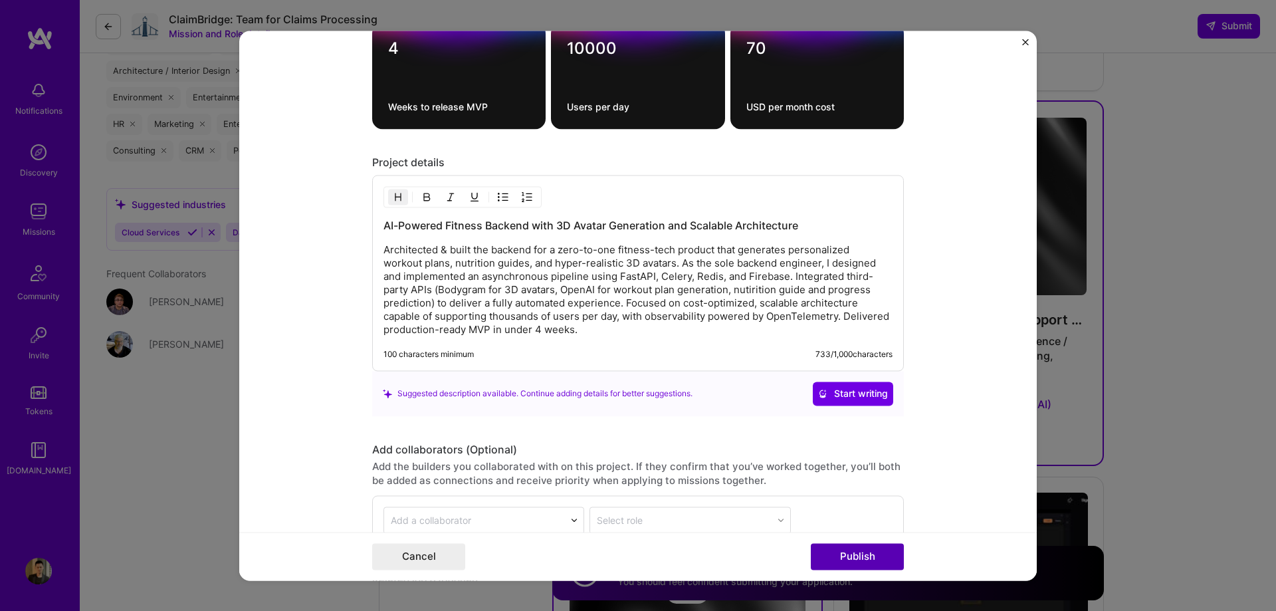
click at [869, 558] on button "Publish" at bounding box center [857, 556] width 93 height 27
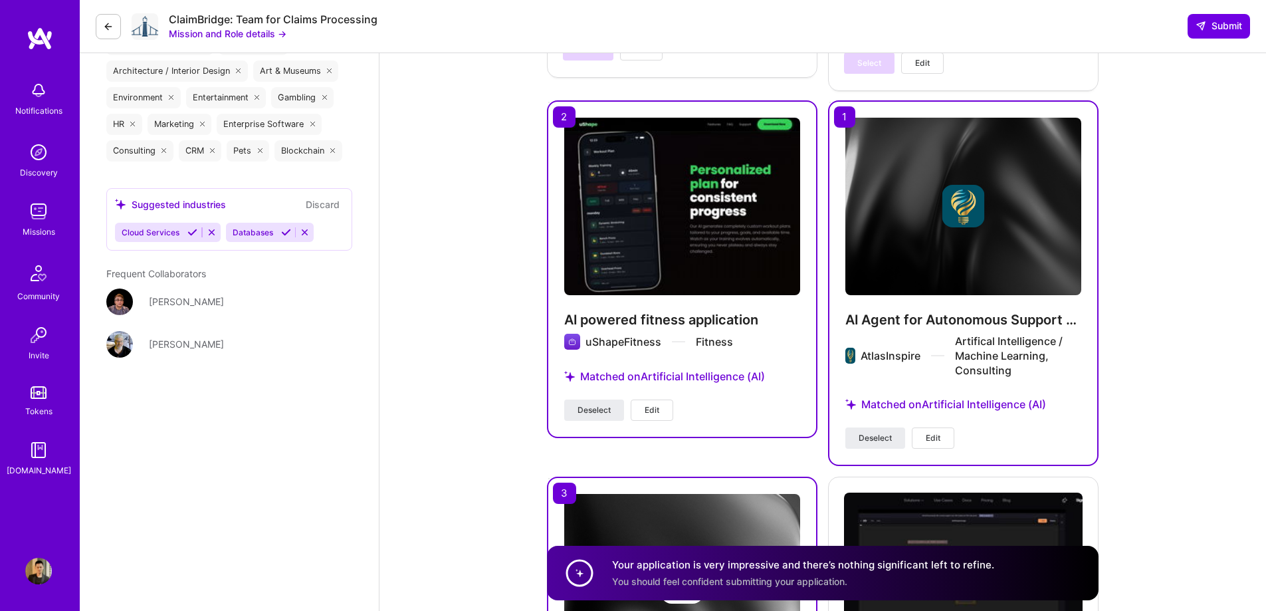
click at [943, 440] on button "Edit" at bounding box center [933, 437] width 43 height 21
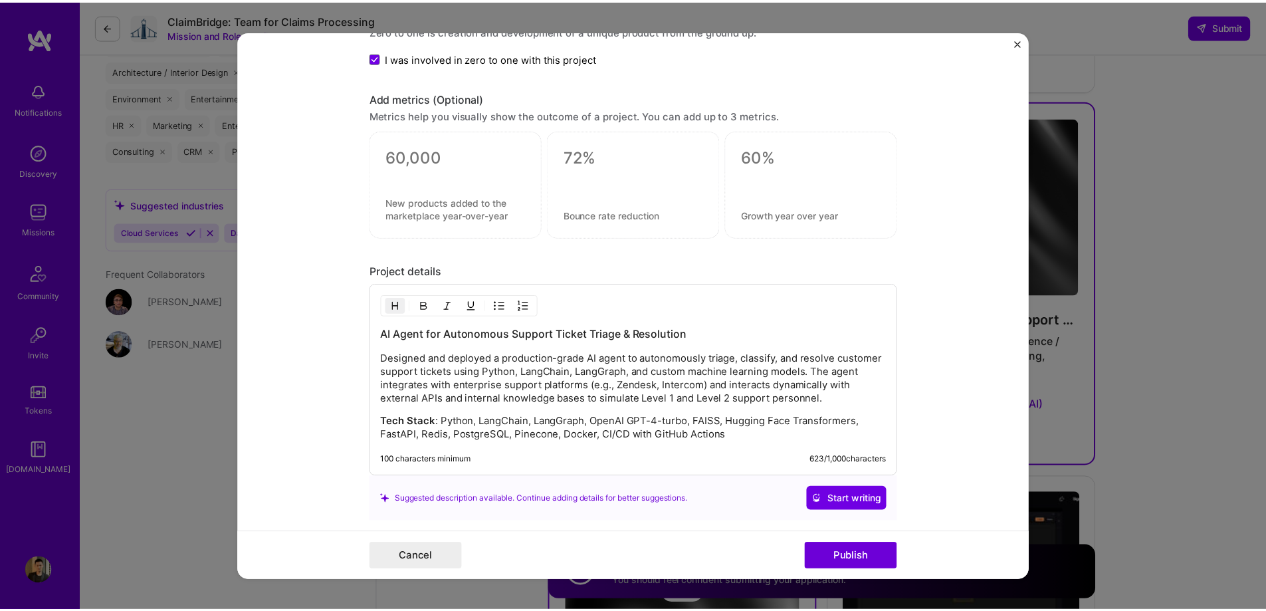
scroll to position [1395, 0]
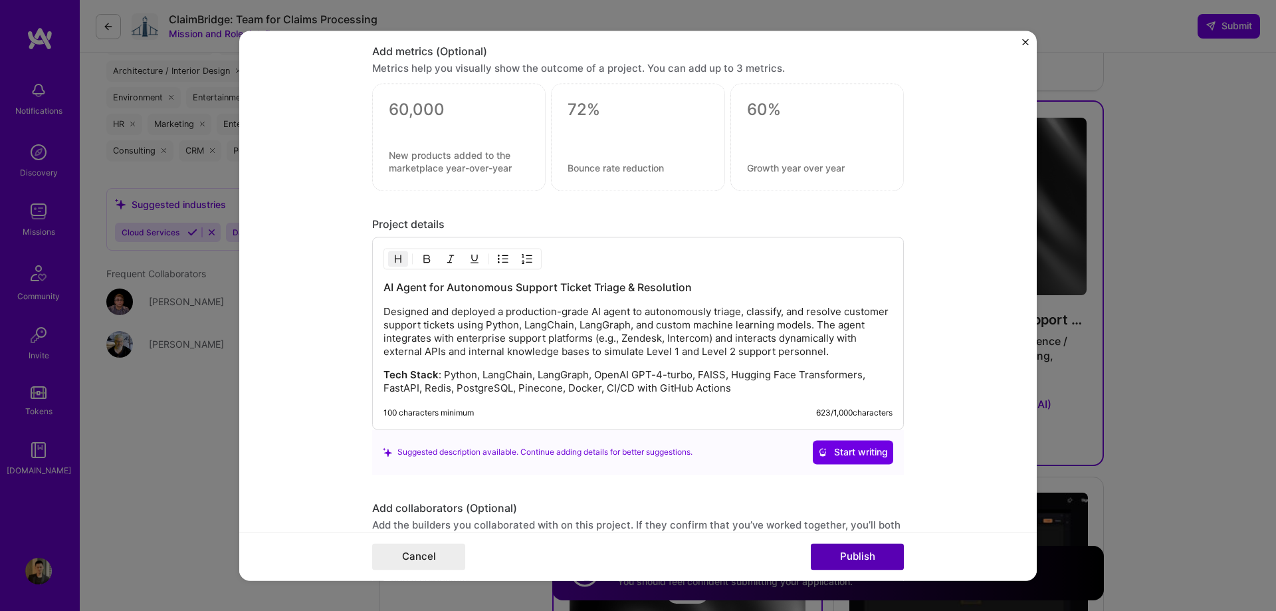
click at [869, 561] on button "Publish" at bounding box center [857, 556] width 93 height 27
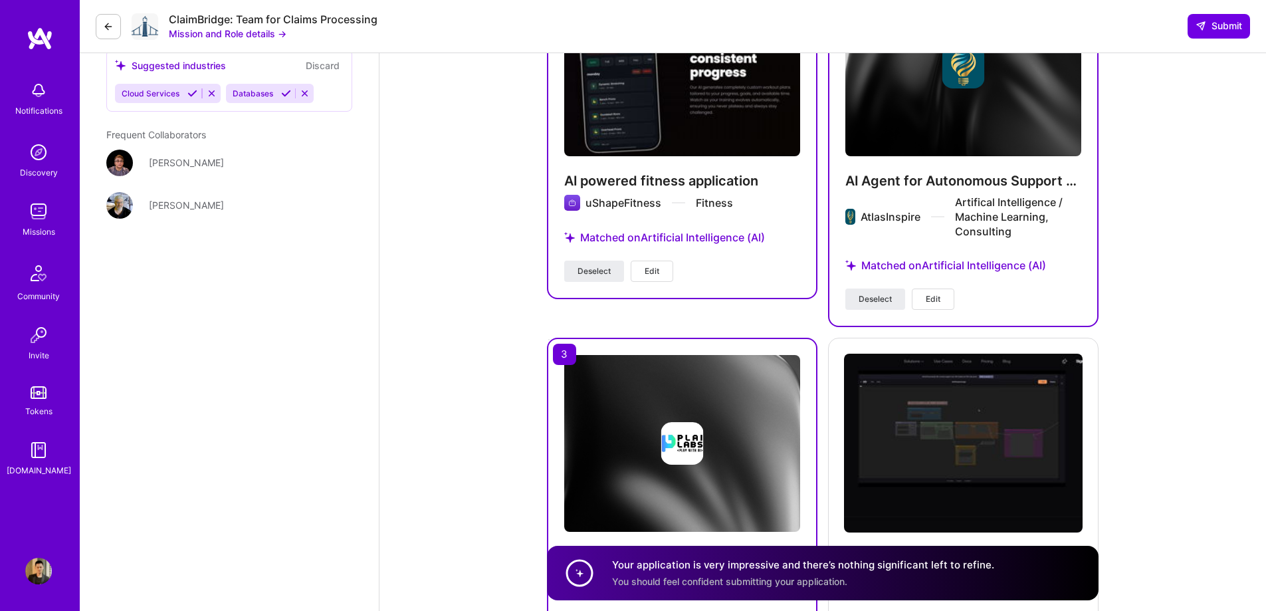
scroll to position [2947, 0]
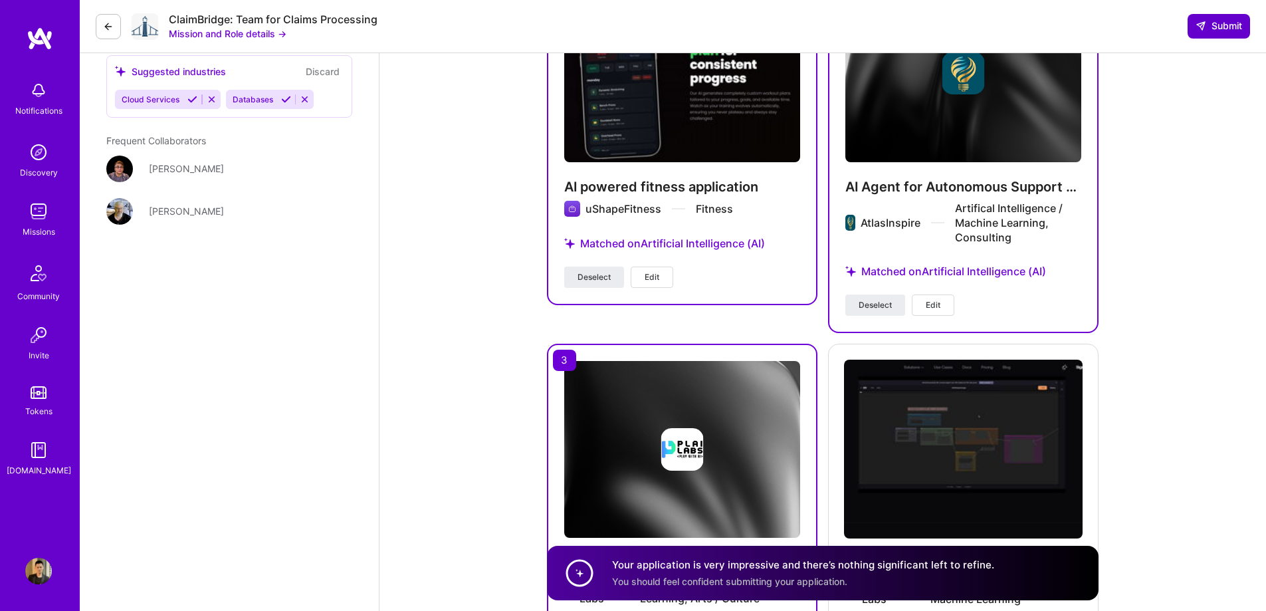
click at [1214, 24] on span "Submit" at bounding box center [1218, 25] width 47 height 13
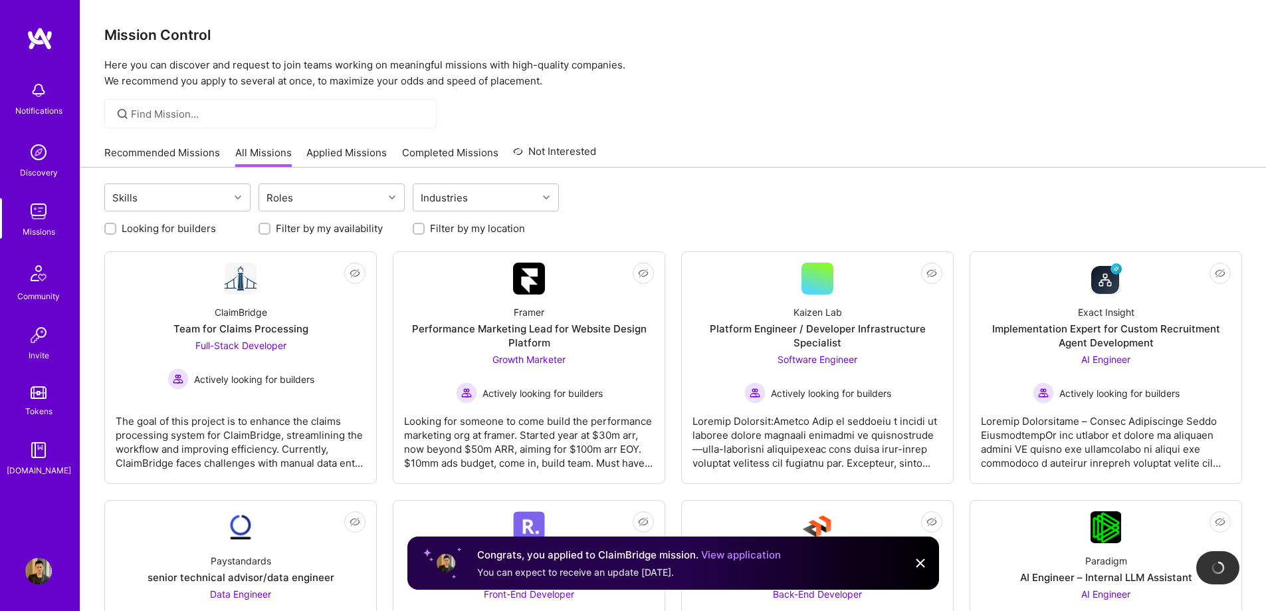
click at [35, 209] on img at bounding box center [38, 211] width 27 height 27
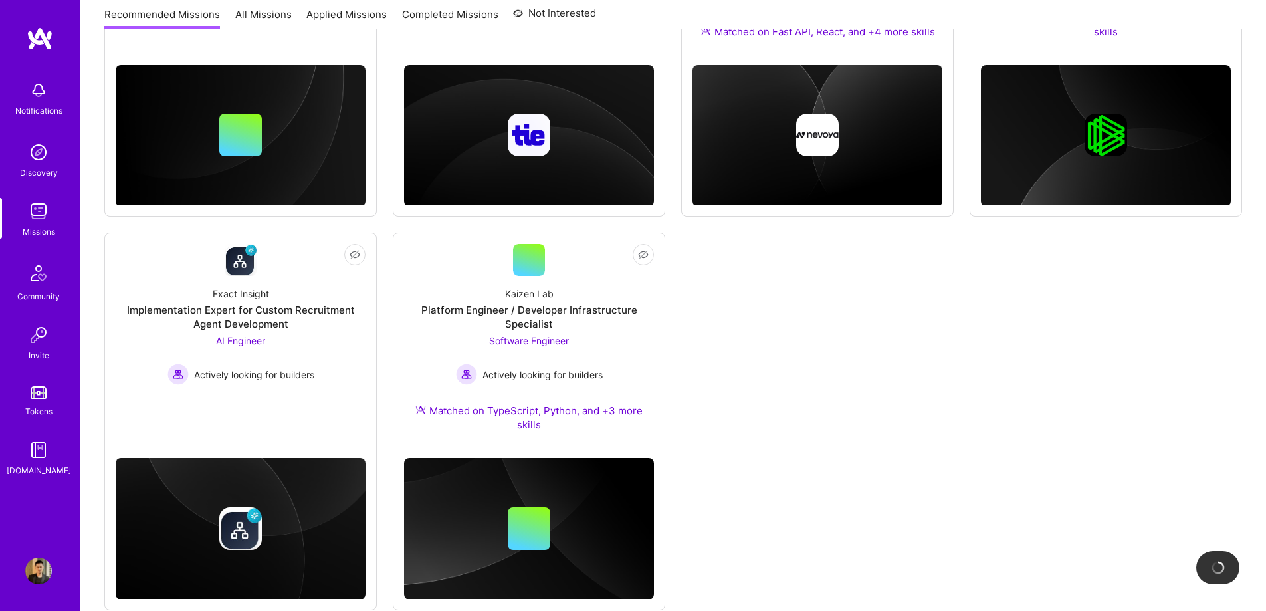
scroll to position [781, 0]
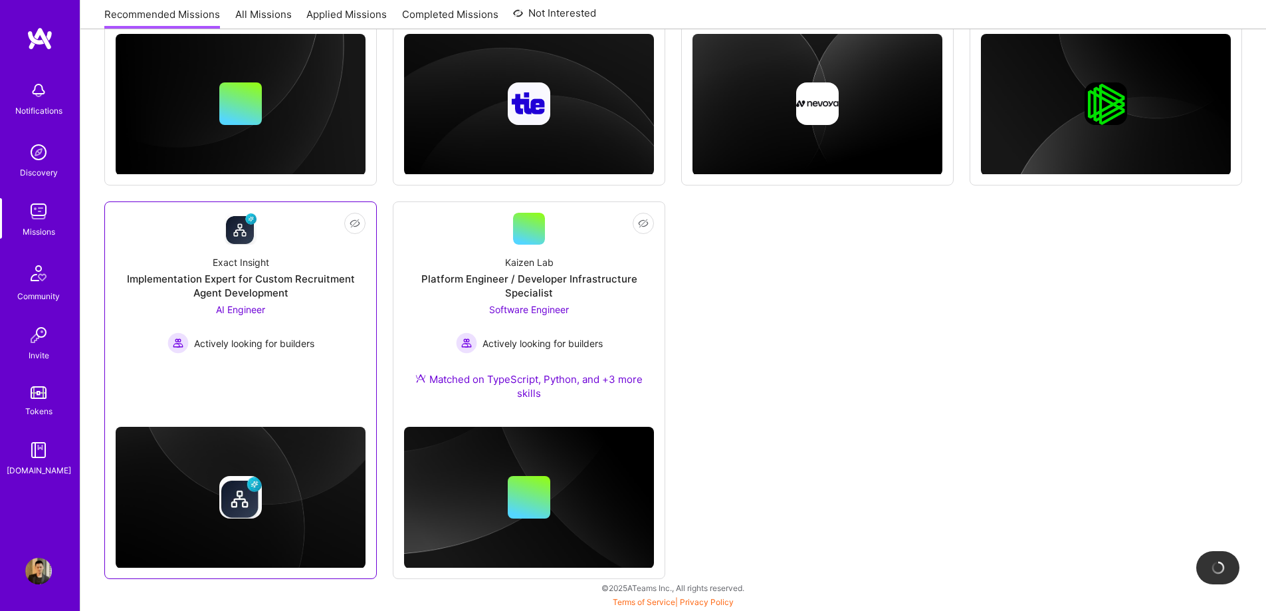
click at [247, 309] on span "AI Engineer" at bounding box center [240, 309] width 49 height 11
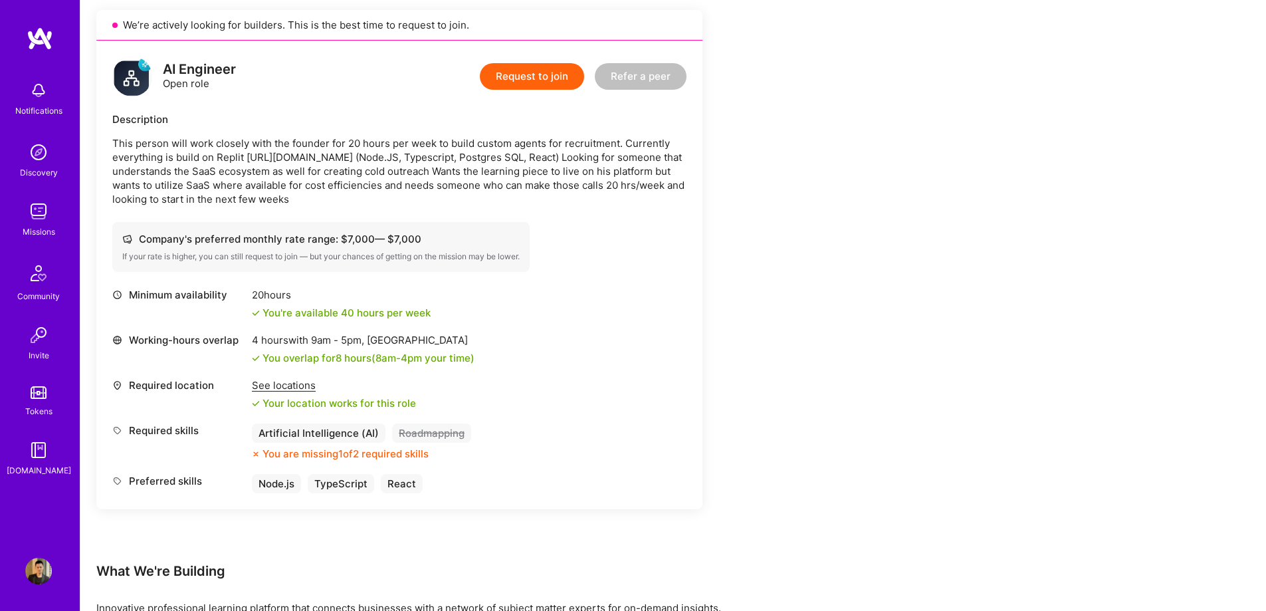
scroll to position [332, 0]
